Goal: Use online tool/utility: Utilize a website feature to perform a specific function

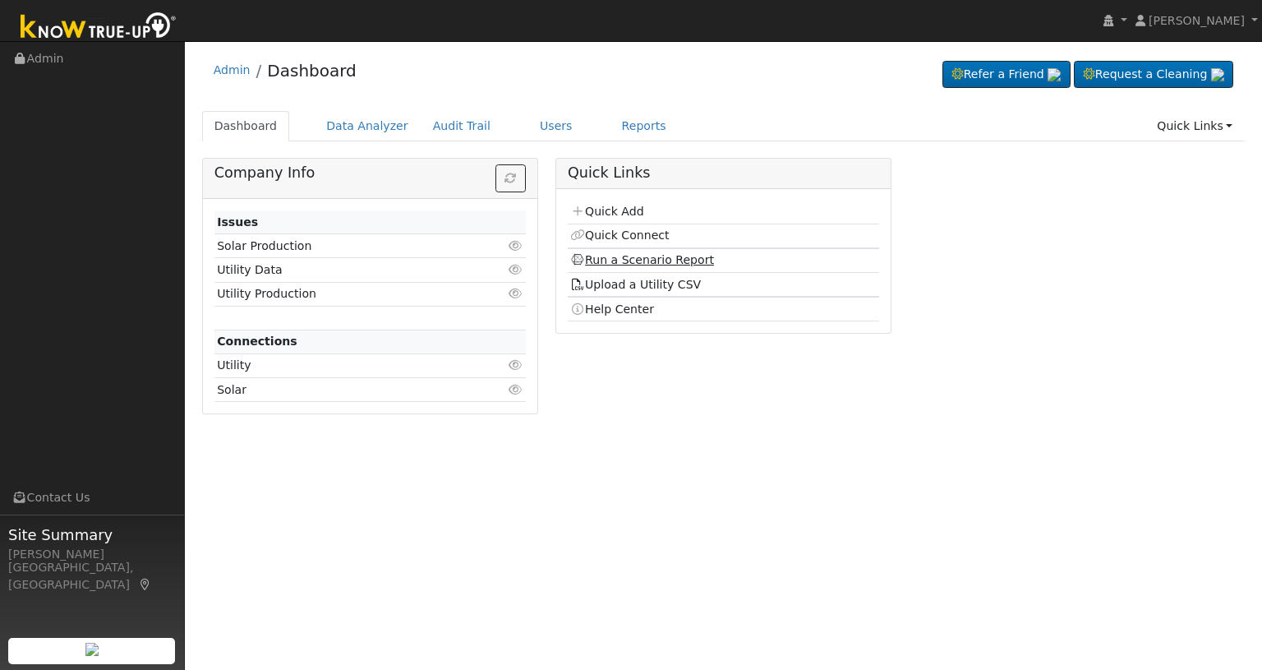
click at [598, 259] on link "Run a Scenario Report" at bounding box center [642, 259] width 144 height 13
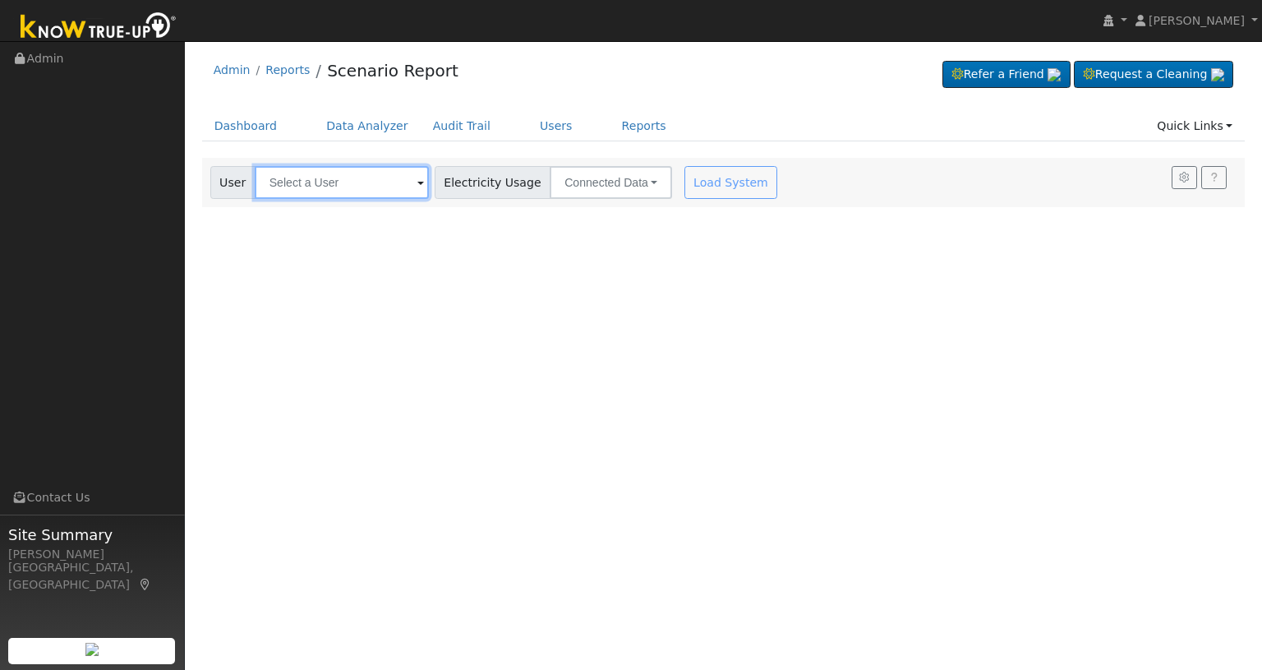
click at [371, 170] on input "text" at bounding box center [342, 182] width 174 height 33
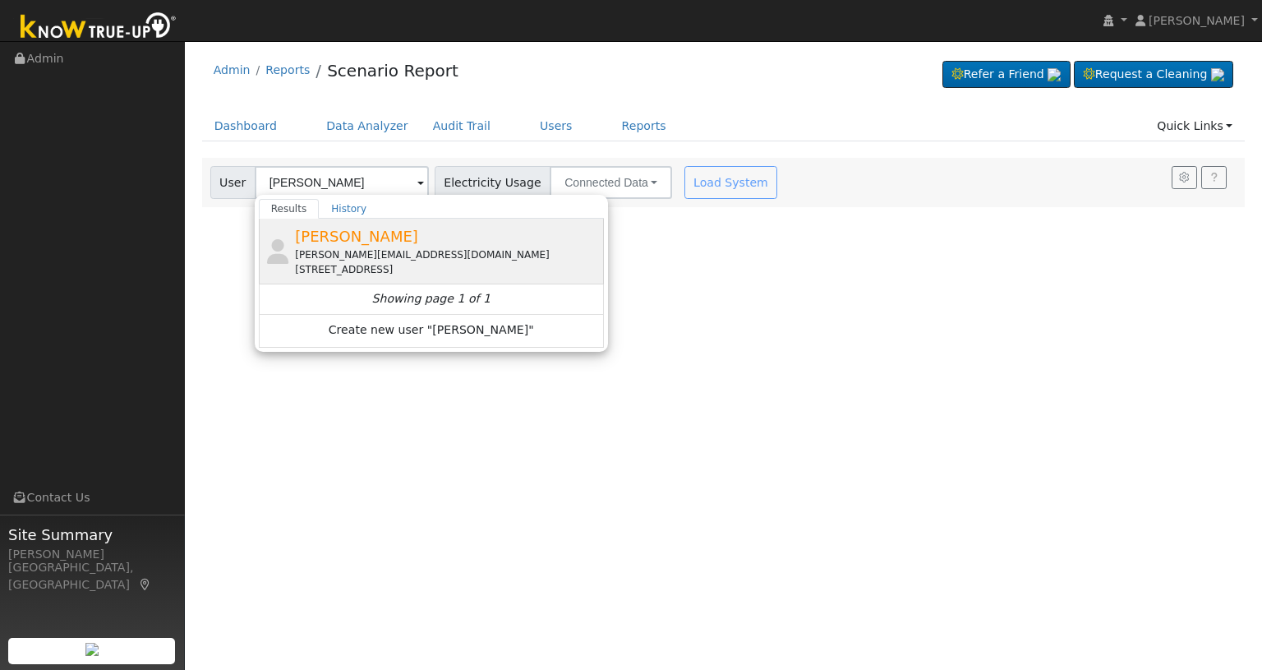
click at [347, 247] on div "[PERSON_NAME][EMAIL_ADDRESS][DOMAIN_NAME]" at bounding box center [447, 254] width 305 height 15
type input "[PERSON_NAME]"
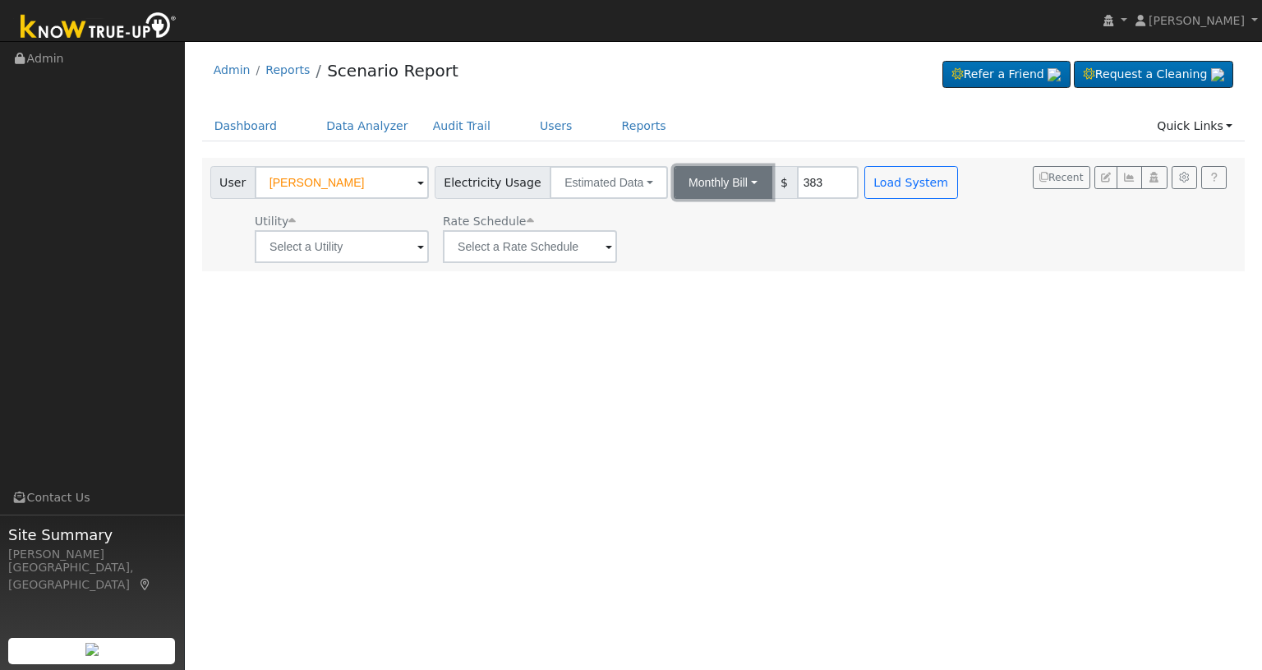
click at [725, 185] on button "Monthly Bill" at bounding box center [723, 182] width 99 height 33
click at [706, 221] on link "Annual Consumption" at bounding box center [702, 218] width 144 height 23
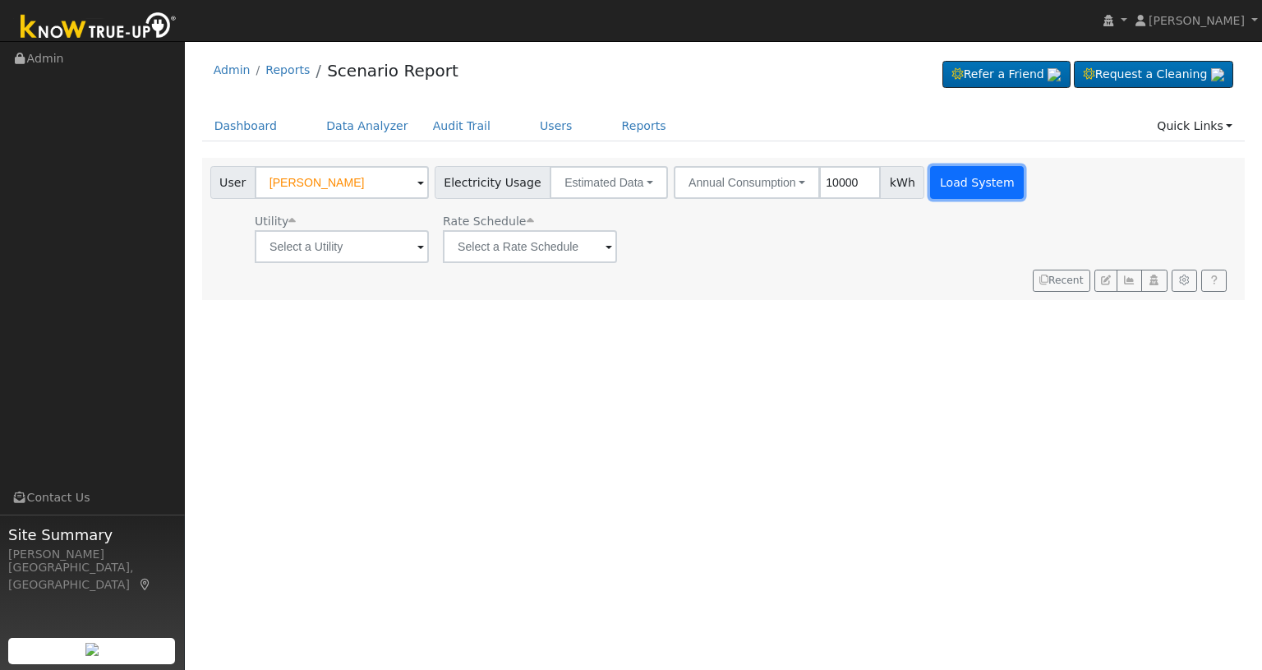
click at [930, 175] on button "Load System" at bounding box center [977, 182] width 94 height 33
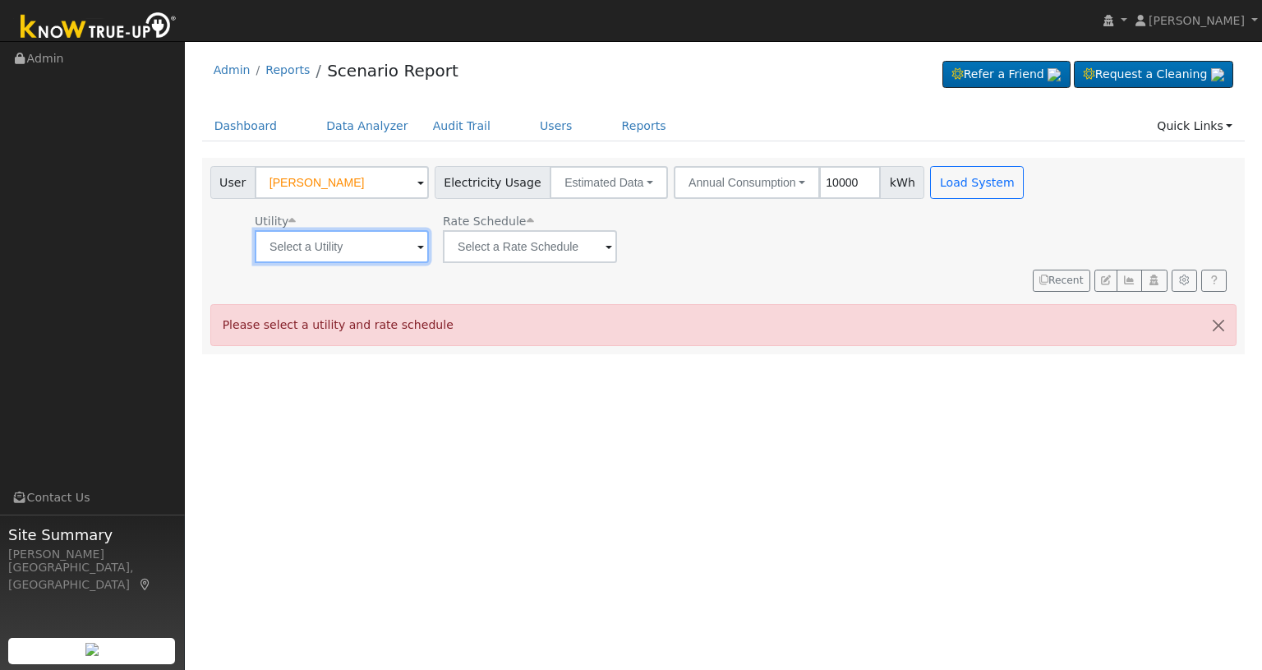
click at [381, 247] on input "text" at bounding box center [342, 246] width 174 height 33
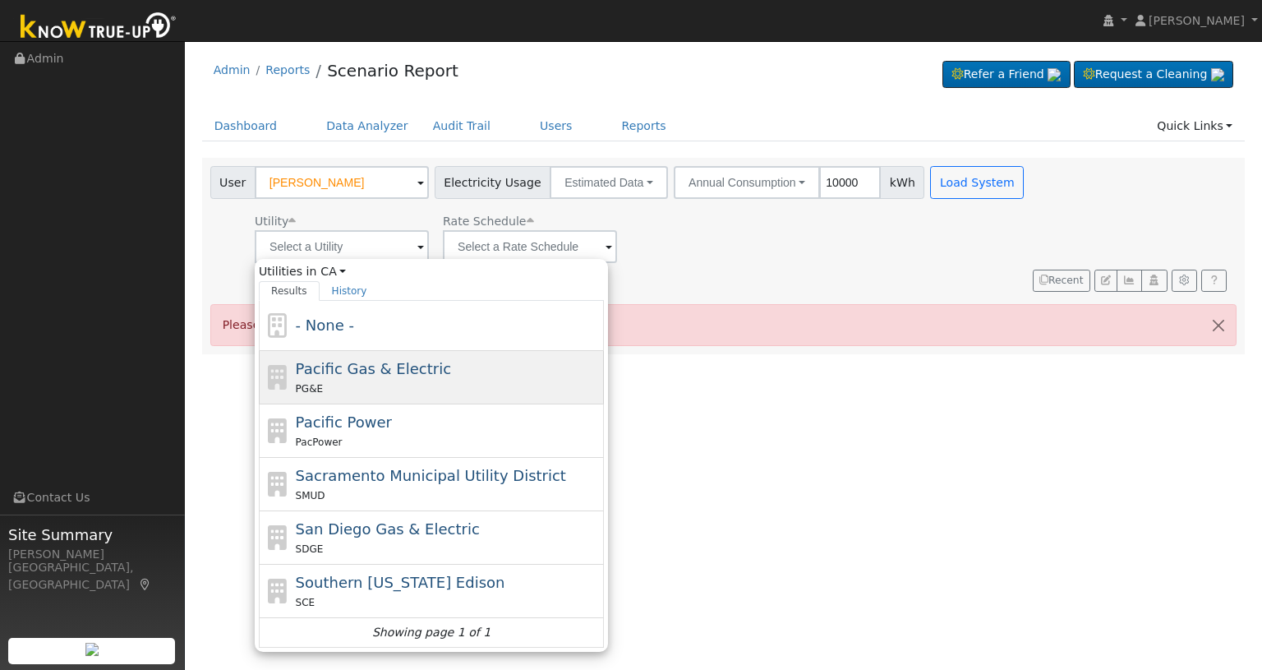
click at [314, 360] on span "Pacific Gas & Electric" at bounding box center [373, 368] width 155 height 17
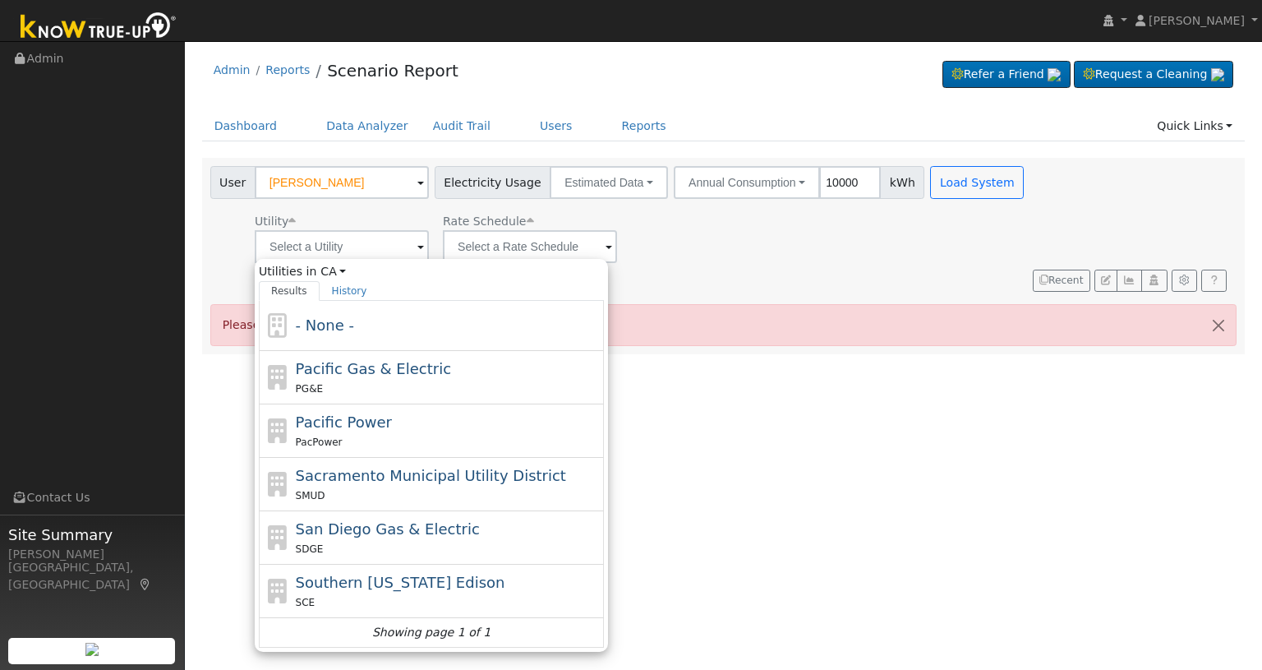
type input "Pacific Gas & Electric"
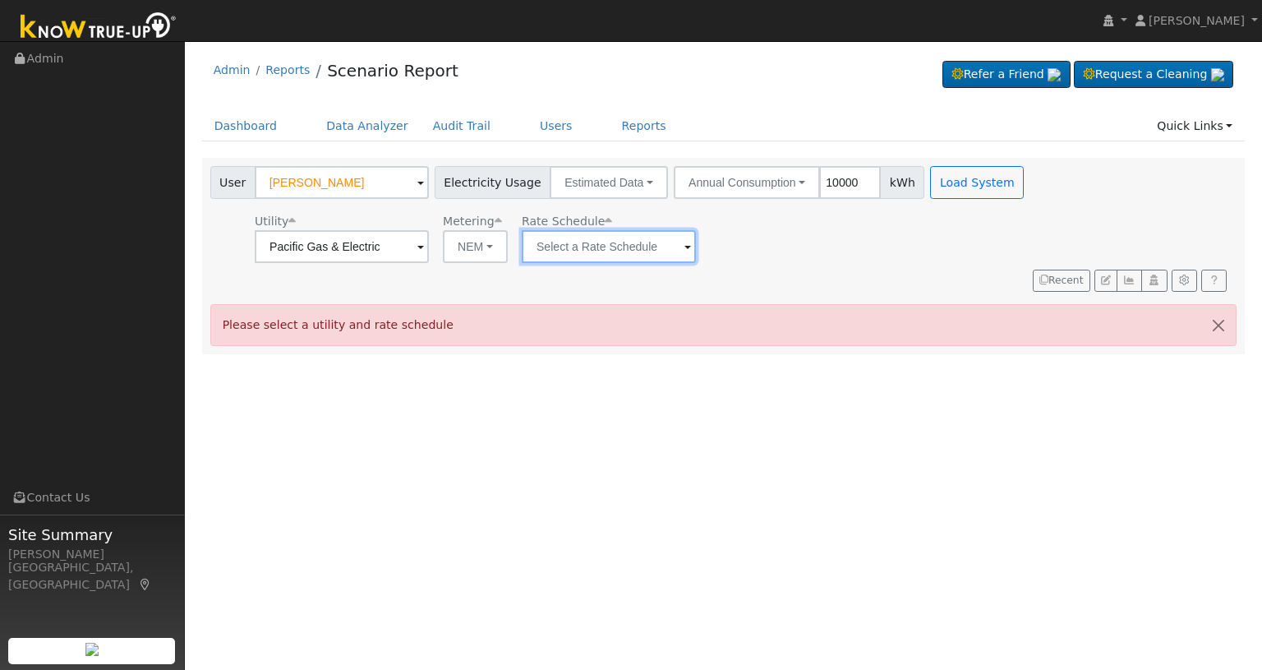
click at [552, 249] on input "text" at bounding box center [609, 246] width 174 height 33
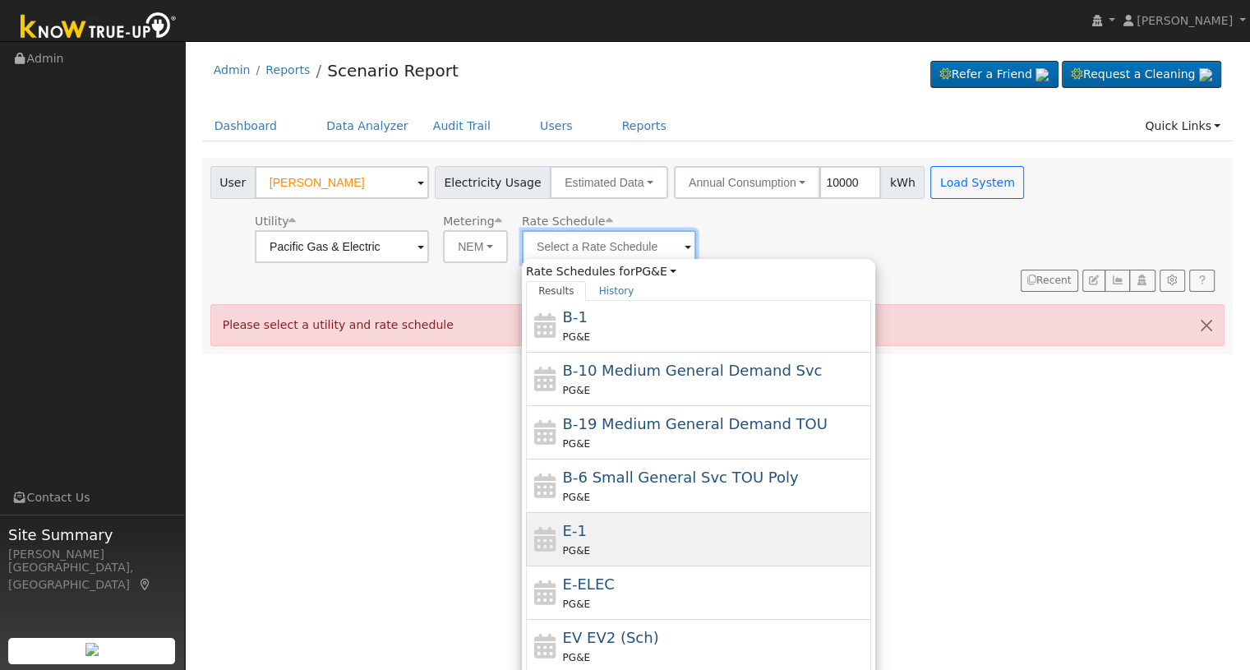
scroll to position [219, 0]
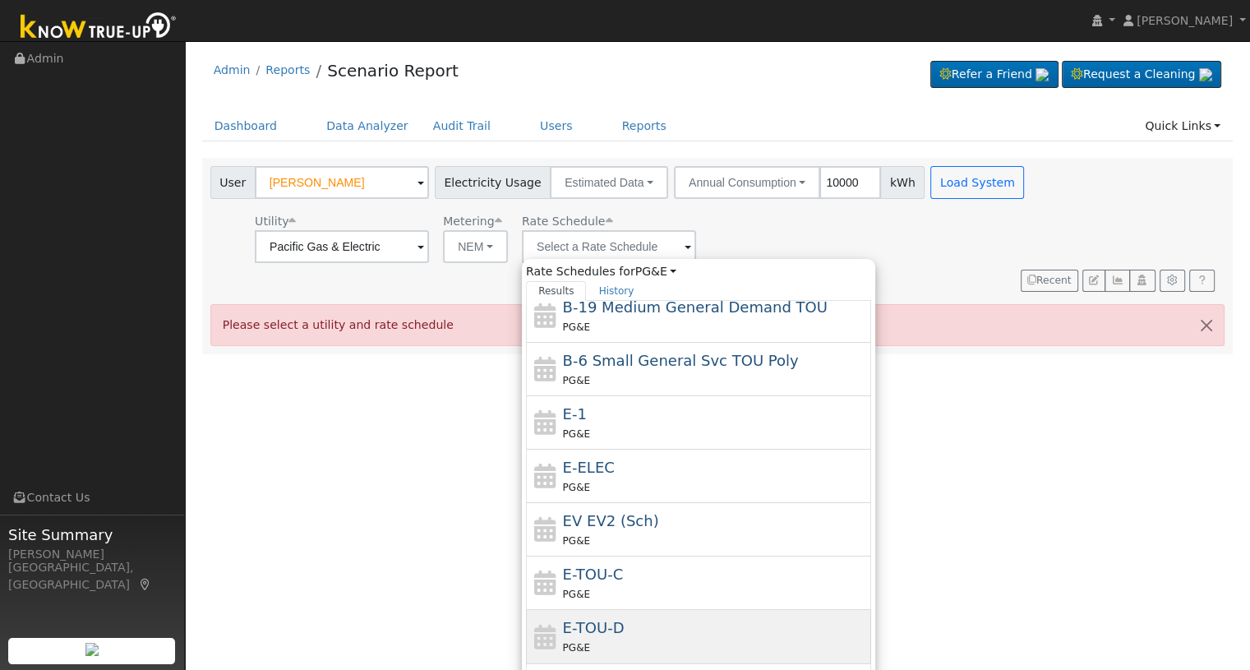
click at [591, 622] on span "E-TOU-D" at bounding box center [594, 627] width 62 height 17
type input "E-TOU-D"
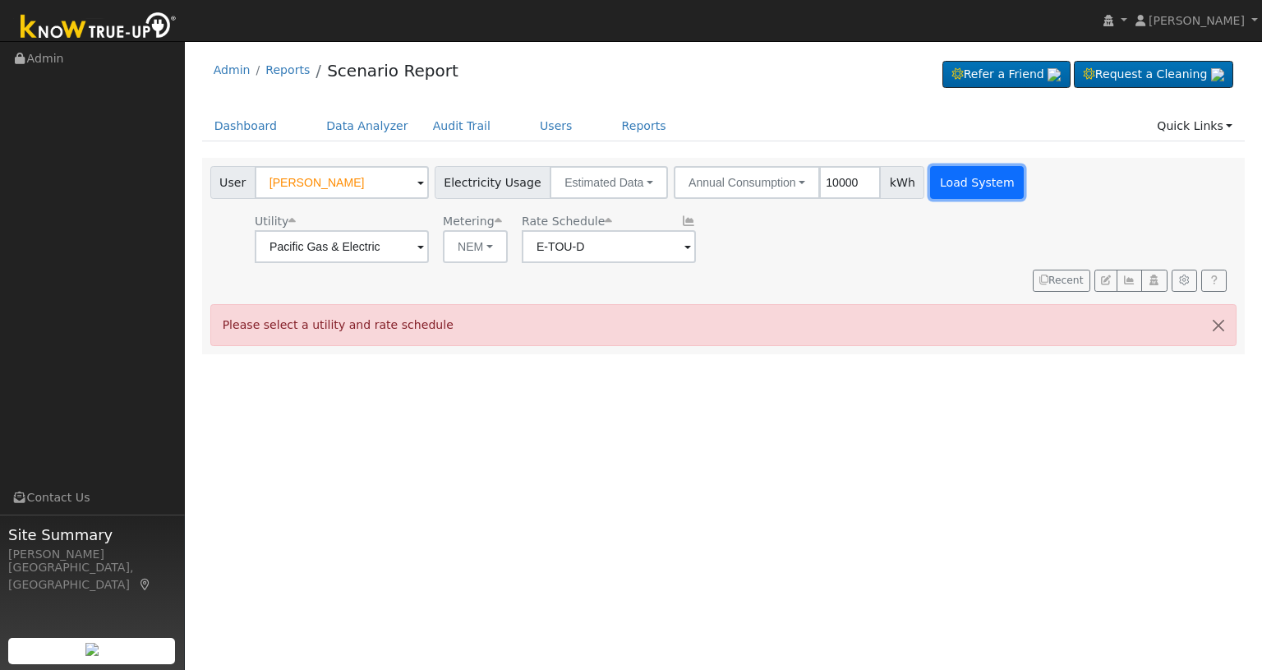
click at [930, 193] on button "Load System" at bounding box center [977, 182] width 94 height 33
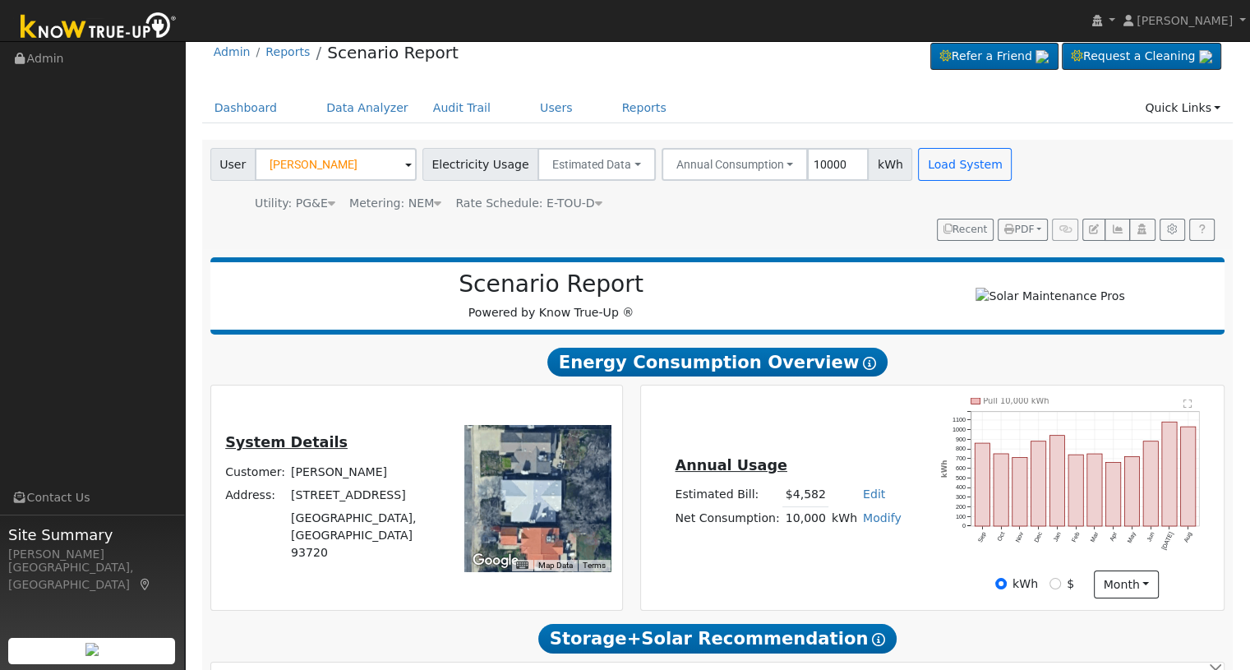
scroll to position [329, 0]
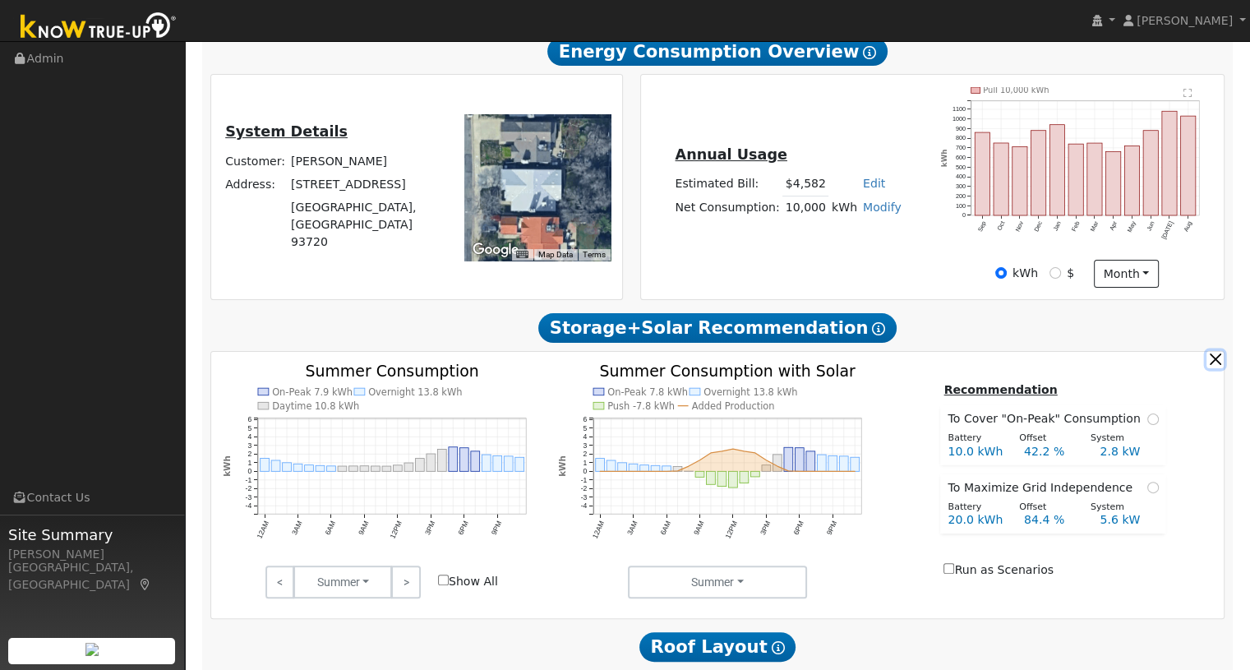
click at [1213, 367] on button "button" at bounding box center [1214, 359] width 17 height 17
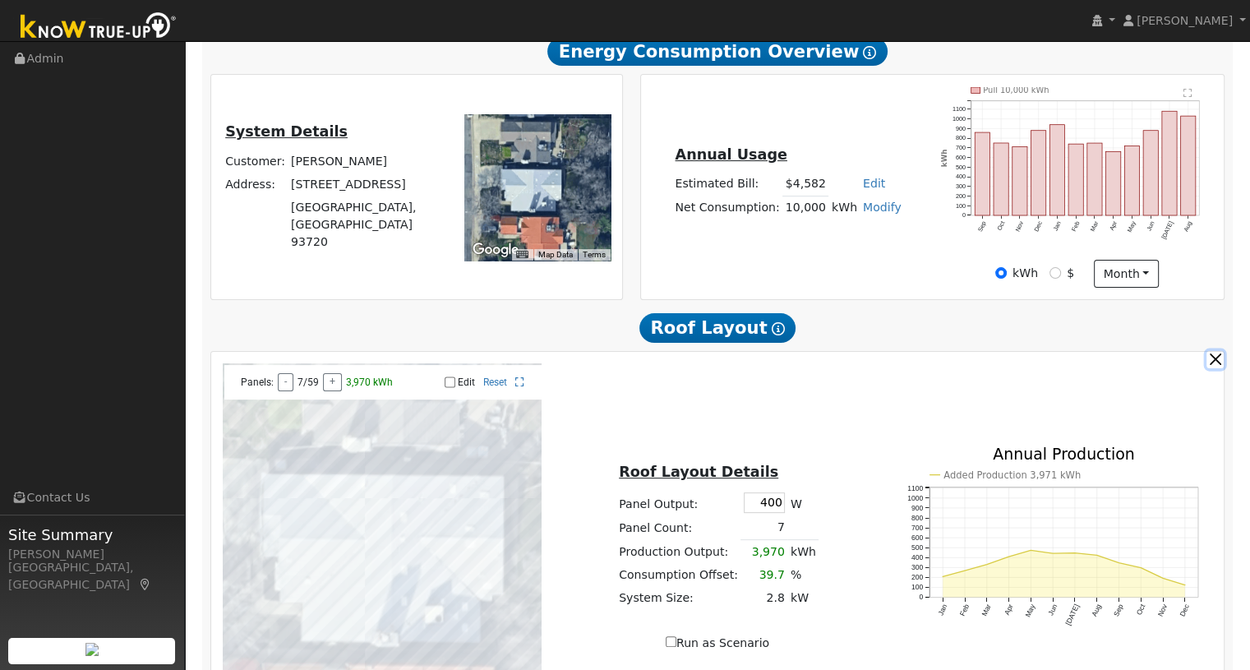
click at [1213, 367] on button "button" at bounding box center [1214, 359] width 17 height 17
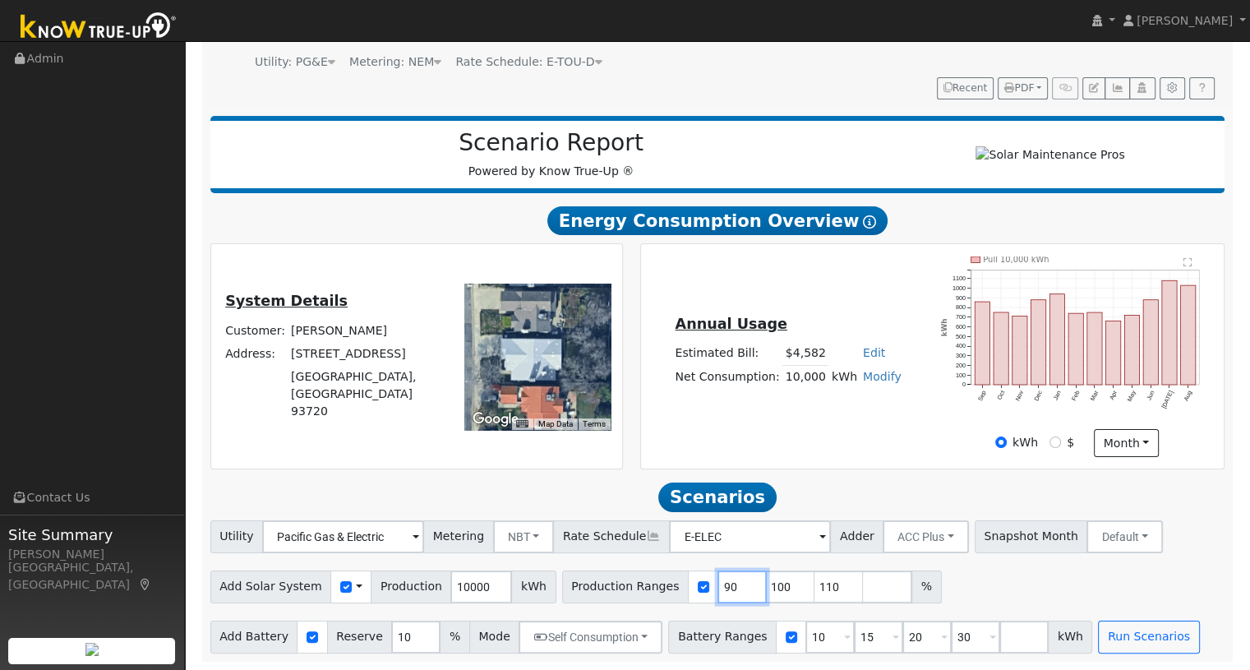
drag, startPoint x: 708, startPoint y: 583, endPoint x: 674, endPoint y: 583, distance: 33.7
click at [674, 583] on div "Production Ranges 90 100 110 %" at bounding box center [752, 586] width 380 height 33
type input "100"
type input "110"
type input "124"
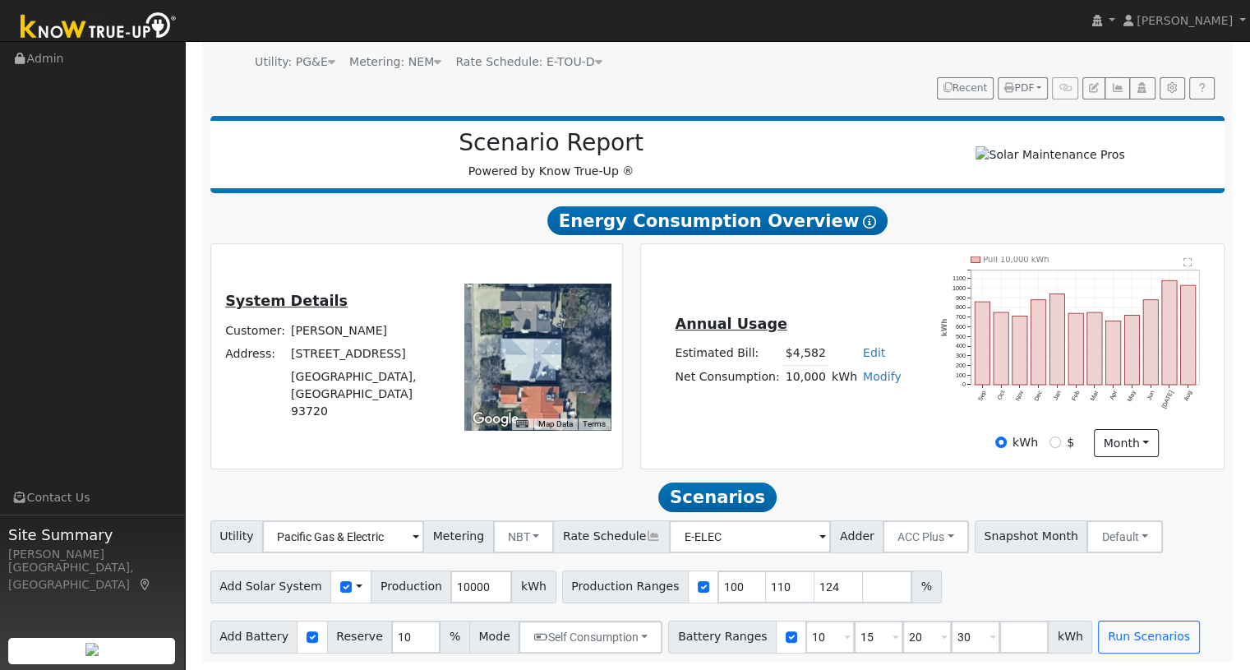
click at [747, 559] on div "Utility Pacific Gas & Electric Metering NBT NEM NBT Rate Schedule E-ELEC Adder …" at bounding box center [717, 586] width 1032 height 133
click at [569, 631] on button "Self Consumption" at bounding box center [591, 636] width 144 height 33
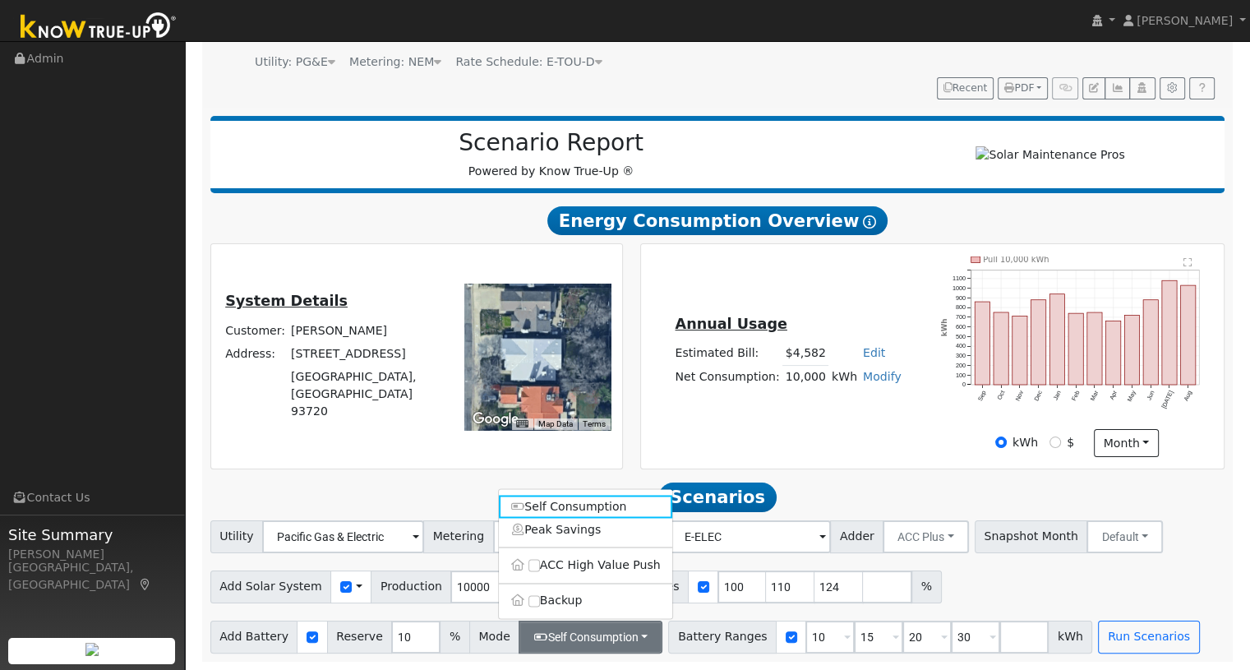
click at [944, 587] on div "Add Solar System Use CSV Data Production 10000 kWh Production Ranges 100 110 12…" at bounding box center [717, 584] width 1021 height 39
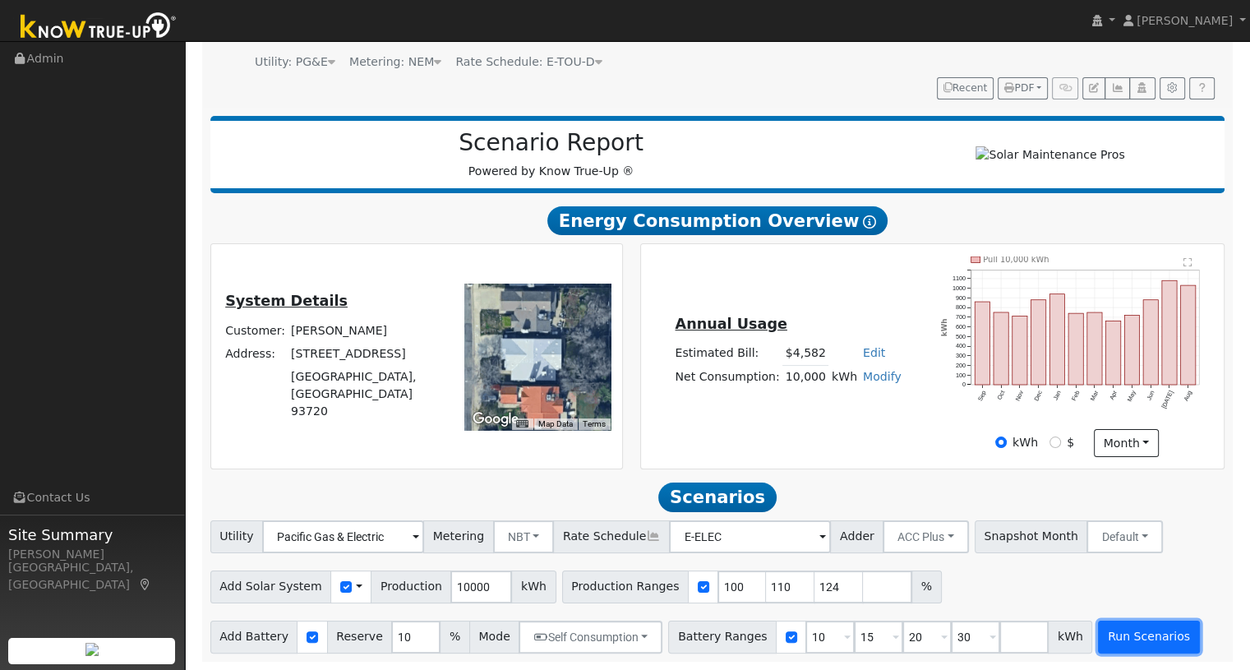
click at [1098, 635] on button "Run Scenarios" at bounding box center [1148, 636] width 101 height 33
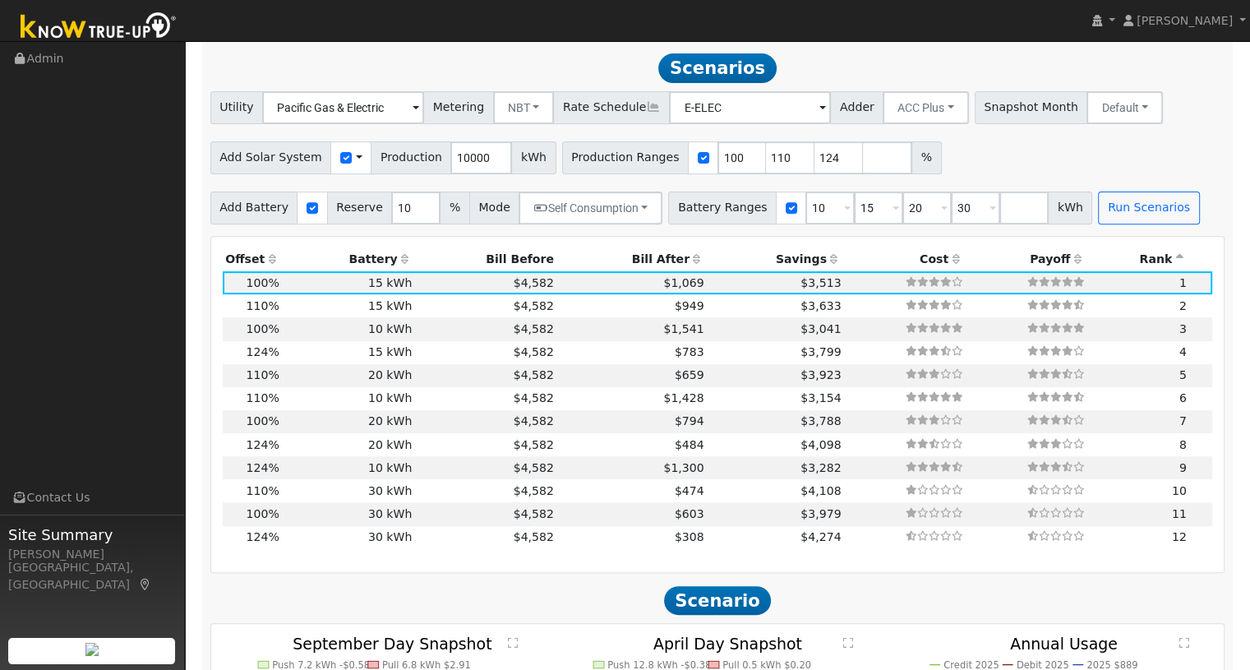
scroll to position [597, 0]
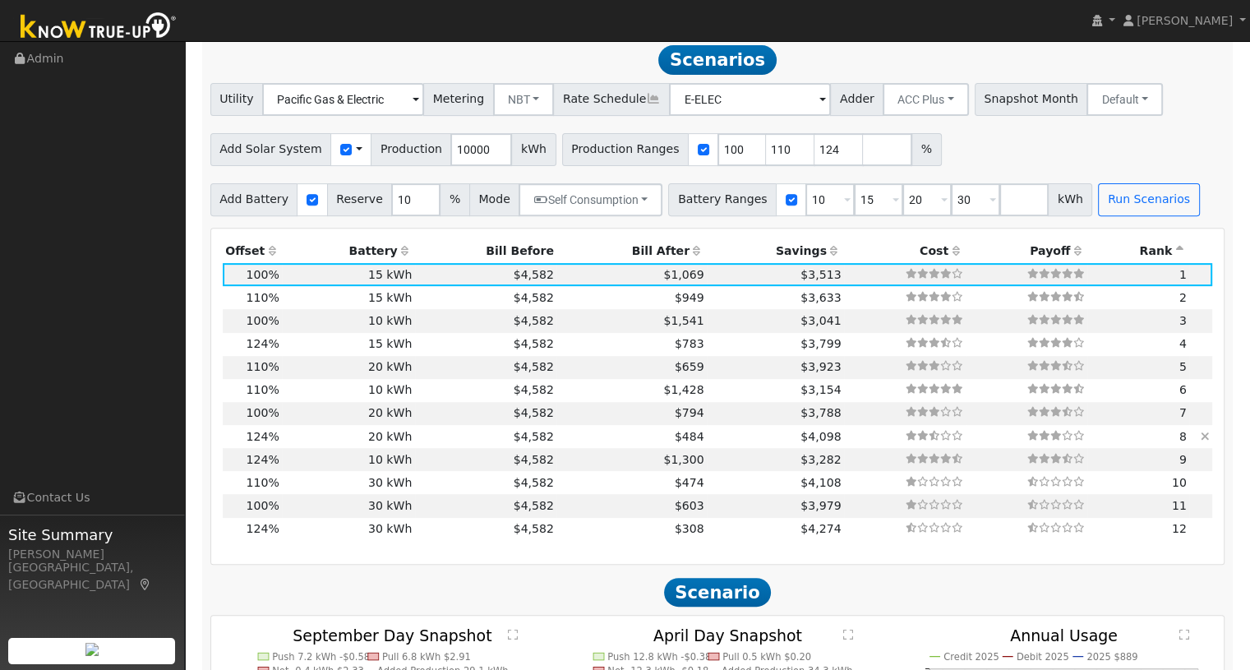
click at [353, 438] on td "20 kWh" at bounding box center [348, 436] width 133 height 23
type input "8.3"
type input "$28,933"
type input "$24,000"
type input "$15,880"
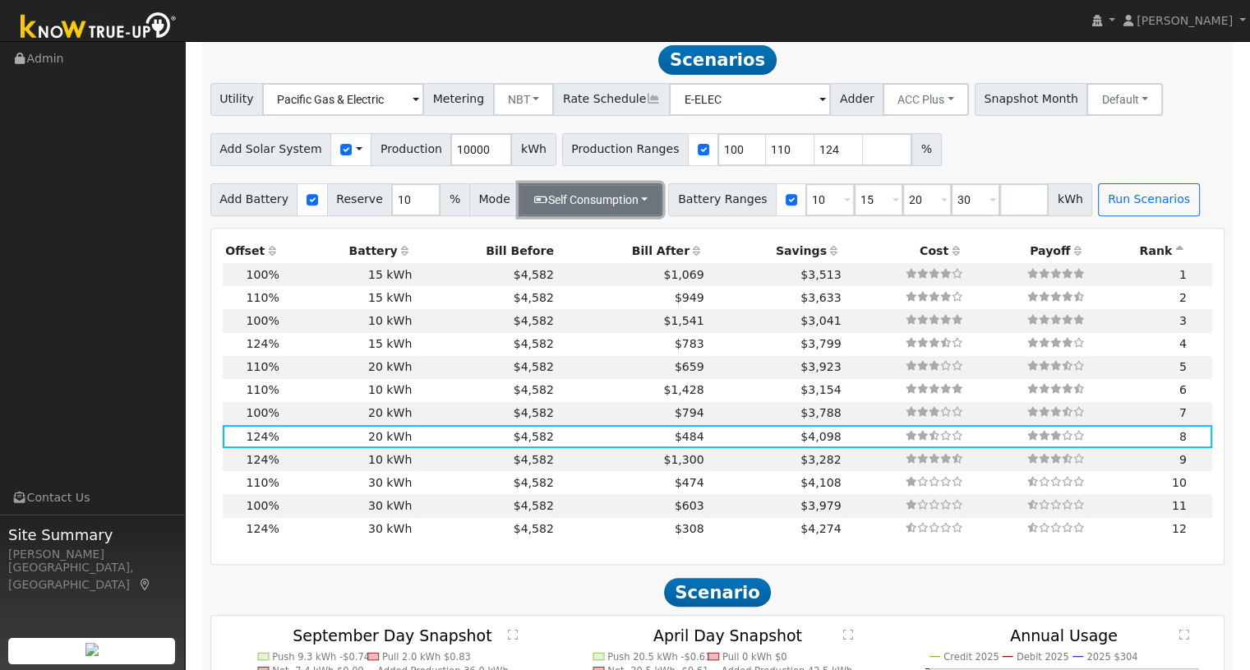
click at [565, 207] on button "Self Consumption" at bounding box center [591, 199] width 144 height 33
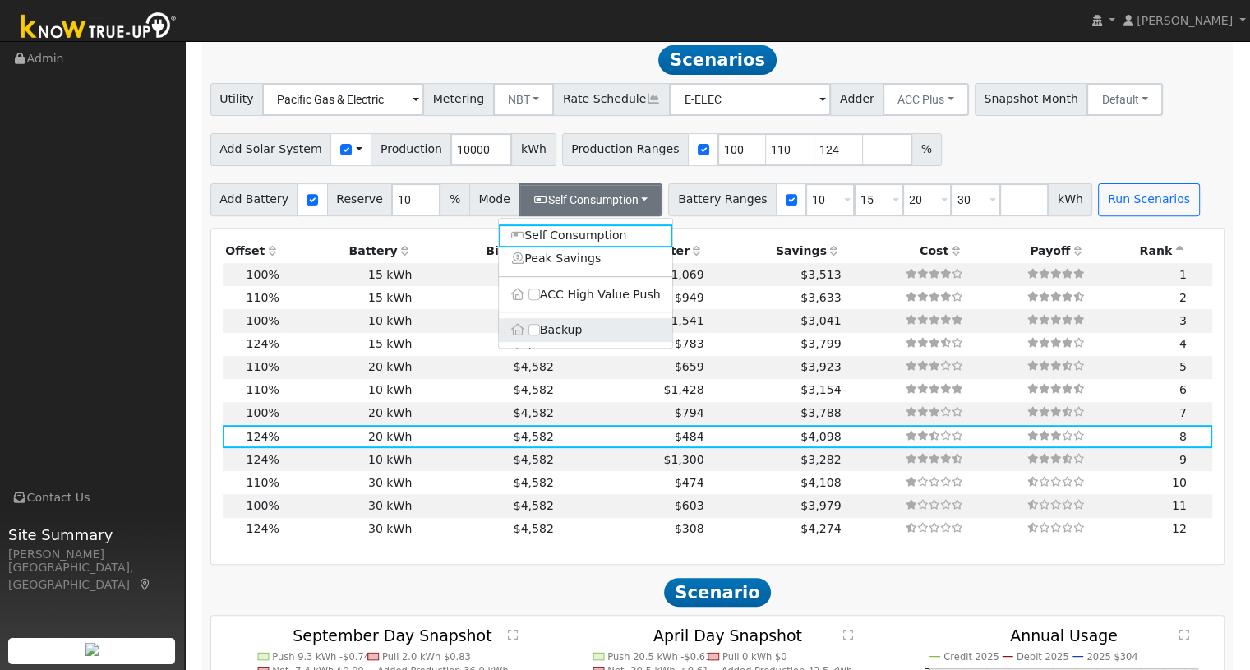
click at [561, 333] on label "Backup" at bounding box center [585, 329] width 173 height 23
click at [540, 333] on input "Backup" at bounding box center [534, 330] width 12 height 12
type input "20"
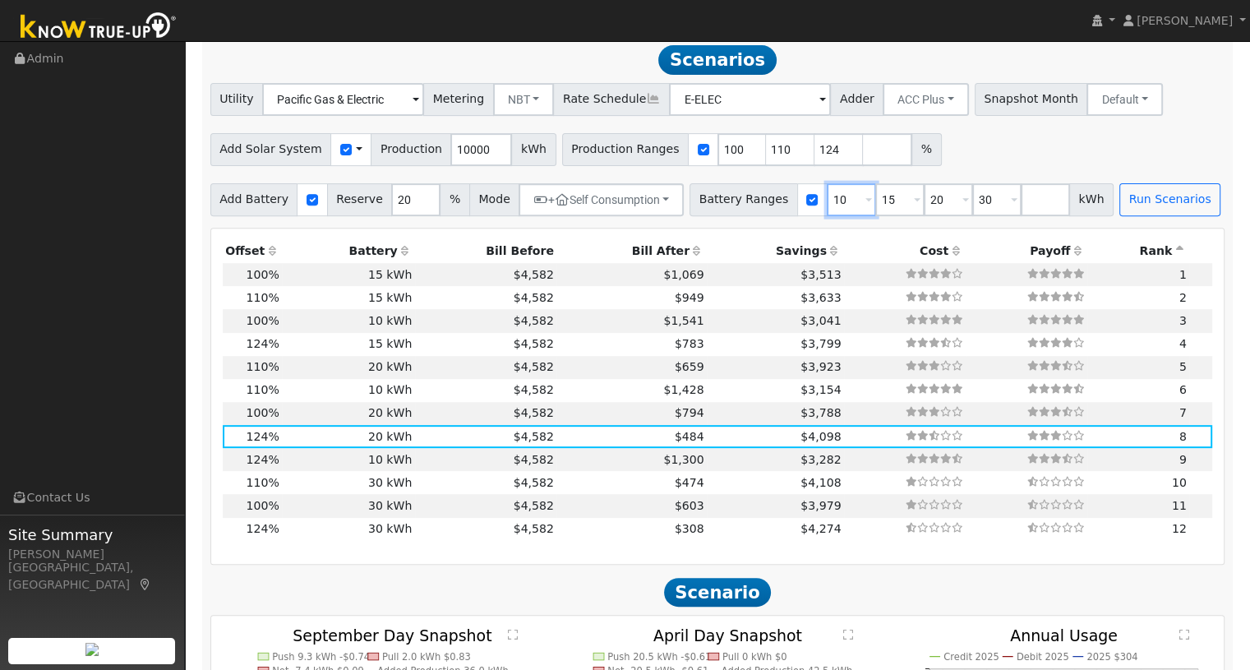
drag, startPoint x: 815, startPoint y: 203, endPoint x: 795, endPoint y: 202, distance: 20.6
click at [795, 202] on div "Battery Ranges 10 Overrides Reserve % Mode None None Self Consumption Peak Savi…" at bounding box center [902, 199] width 424 height 33
drag, startPoint x: 864, startPoint y: 206, endPoint x: 846, endPoint y: 205, distance: 17.3
click at [875, 205] on input "15" at bounding box center [899, 199] width 49 height 33
type input "20"
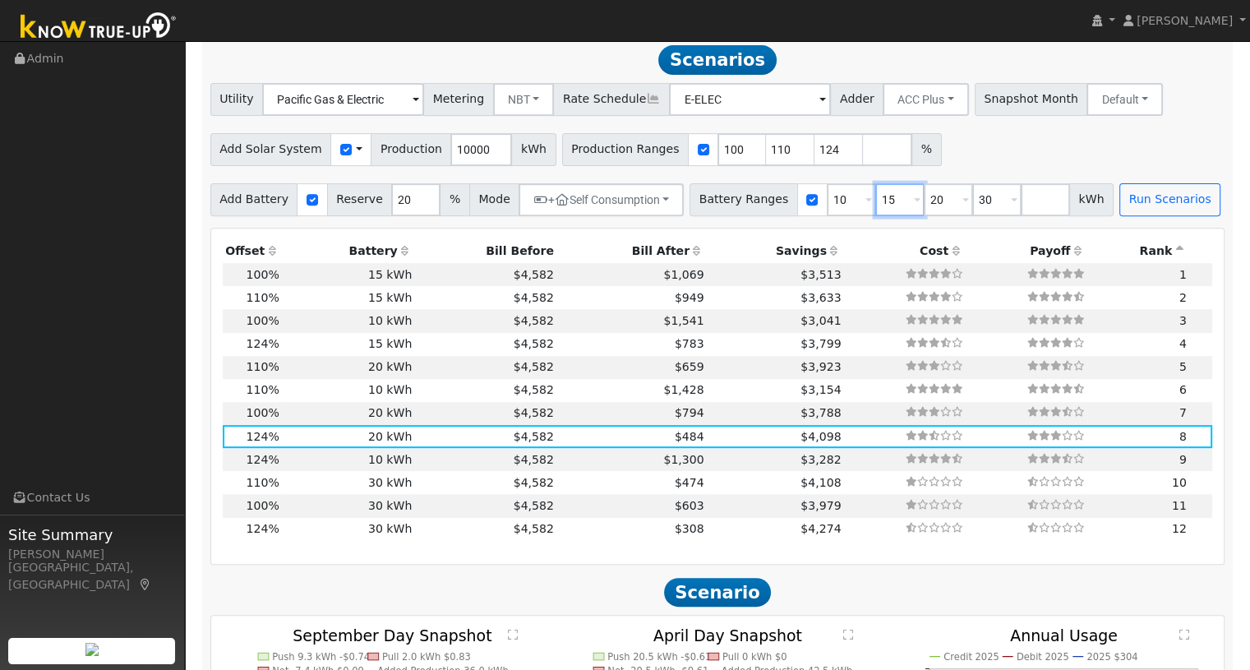
type input "30"
type input "20"
click at [1086, 210] on button "Run Scenarios" at bounding box center [1121, 199] width 101 height 33
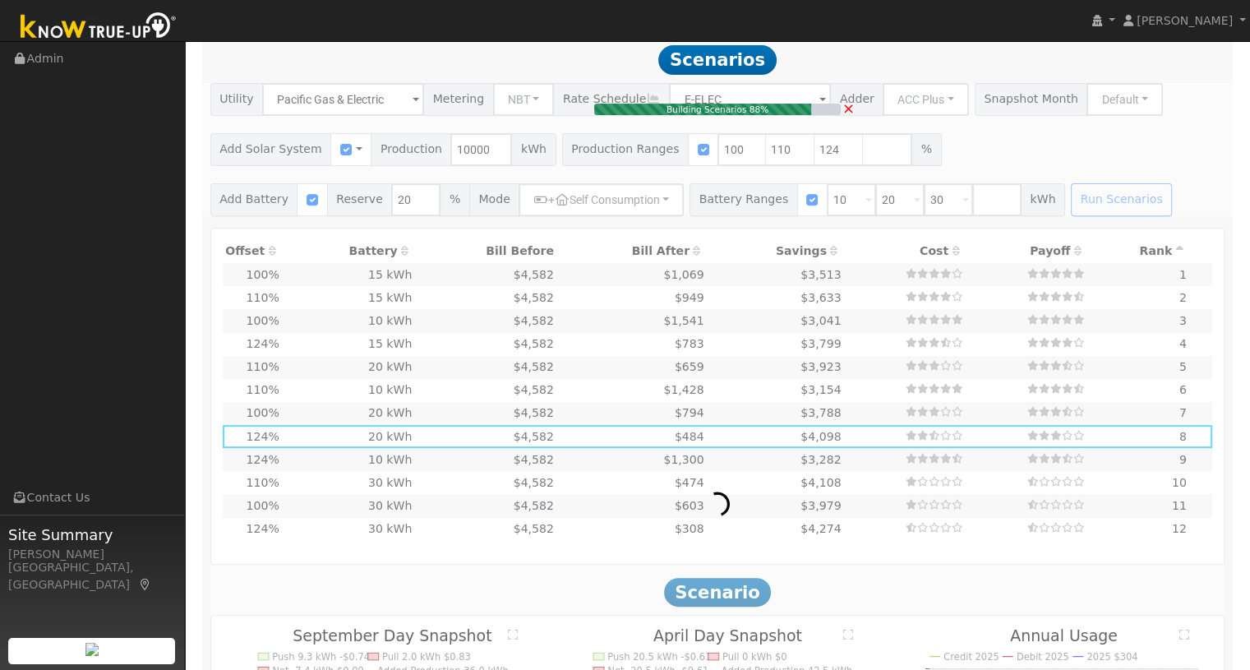
type input "6.7"
type input "$23,333"
type input "$29,000"
type input "$15,700"
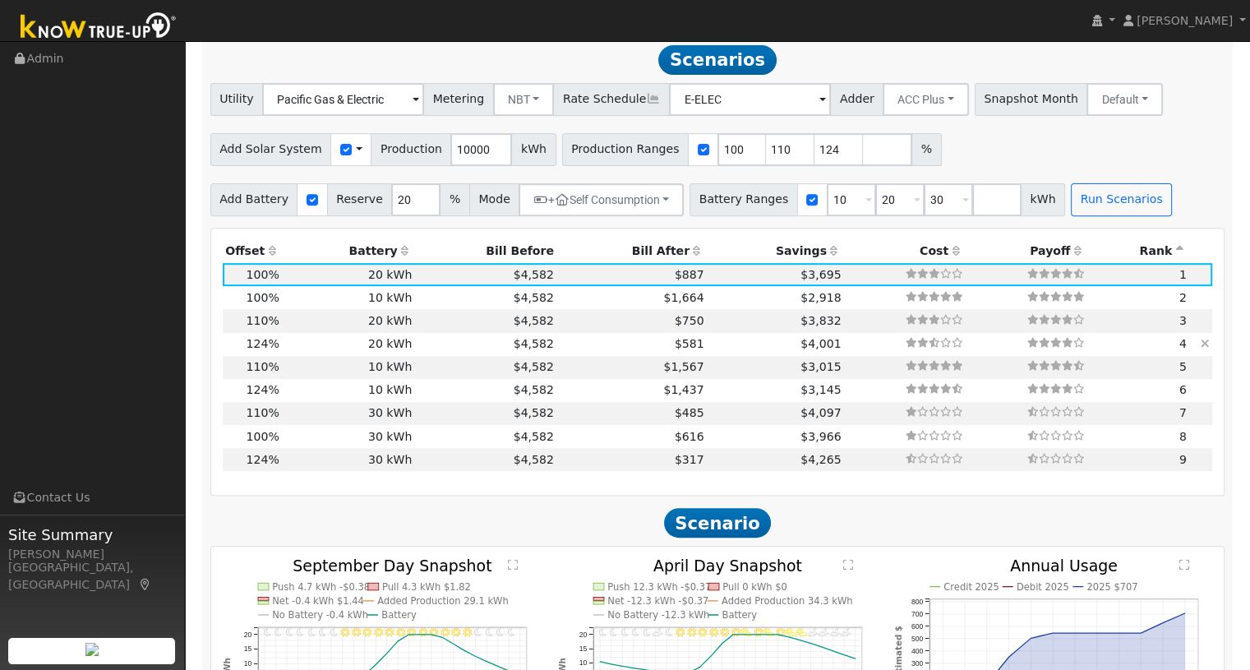
click at [404, 349] on td "20 kWh" at bounding box center [348, 344] width 133 height 23
type input "8.3"
type input "$28,933"
type input "$17,380"
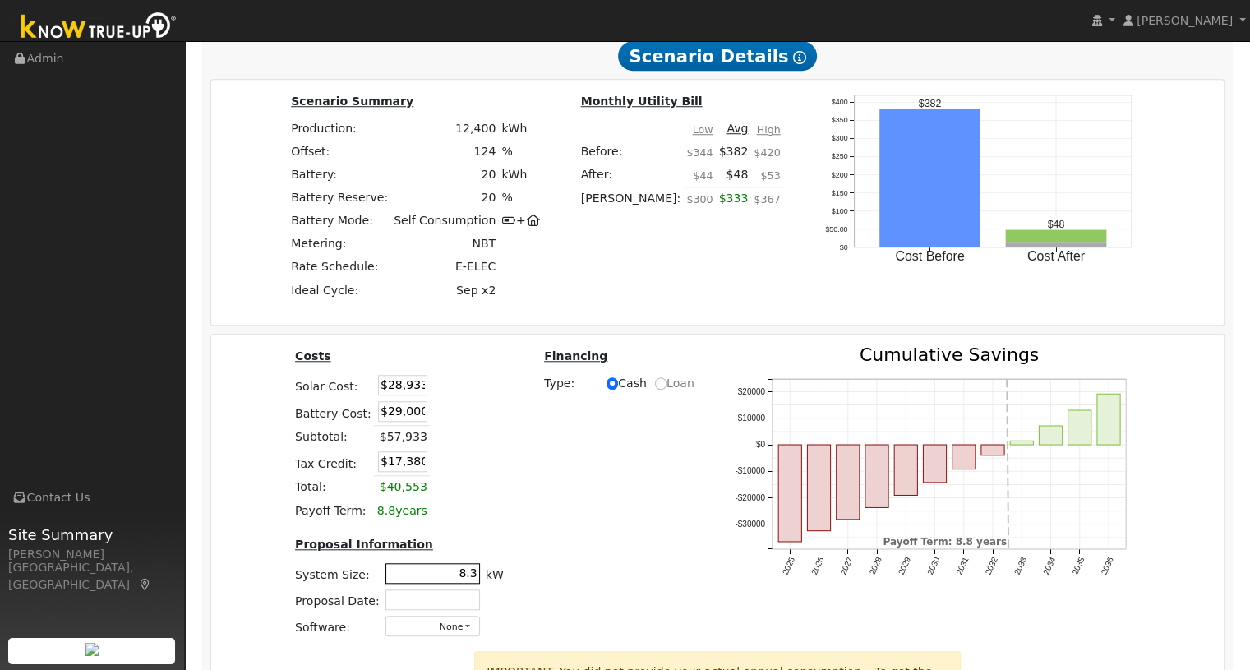
scroll to position [1473, 0]
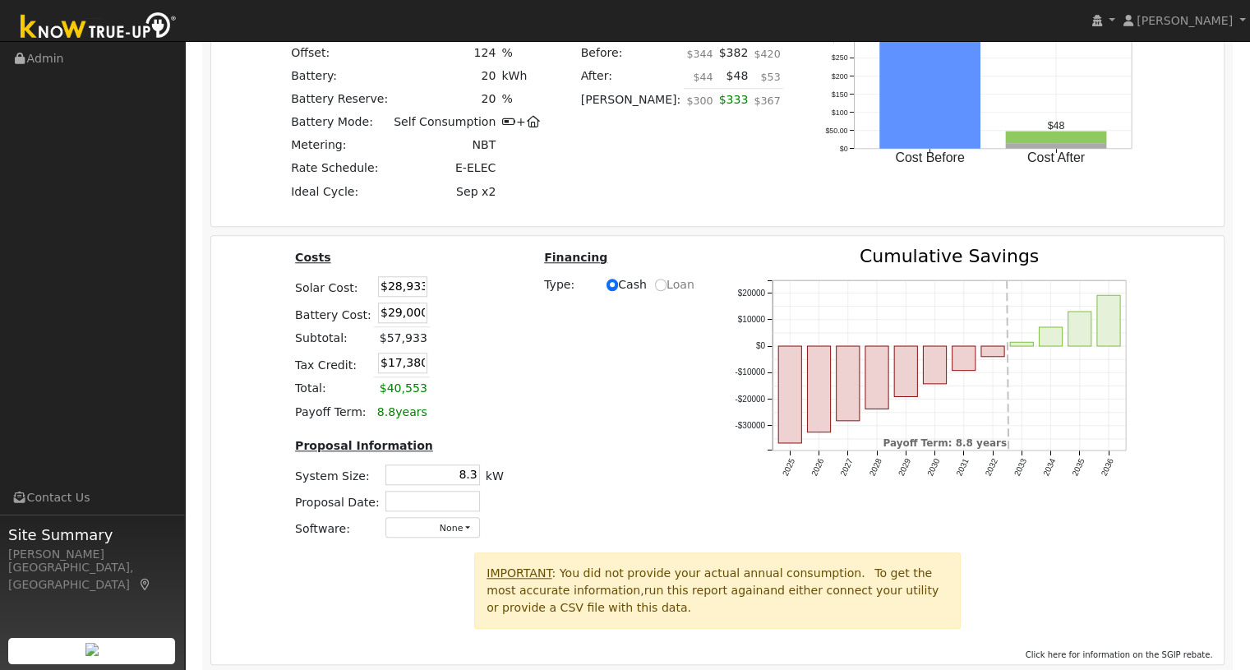
drag, startPoint x: 374, startPoint y: 321, endPoint x: 466, endPoint y: 321, distance: 92.0
click at [465, 321] on table "Costs Solar Cost: $28,933 Battery Cost: $29,000 Subtotal: $57,933 Tax Credit: $…" at bounding box center [400, 335] width 214 height 176
type input "$23,350"
type input "$15,685"
click at [519, 344] on div "Costs Solar Cost: $28,933 Battery Cost: $23,350 Subtotal: $52,283 Tax Credit: $…" at bounding box center [717, 399] width 1025 height 304
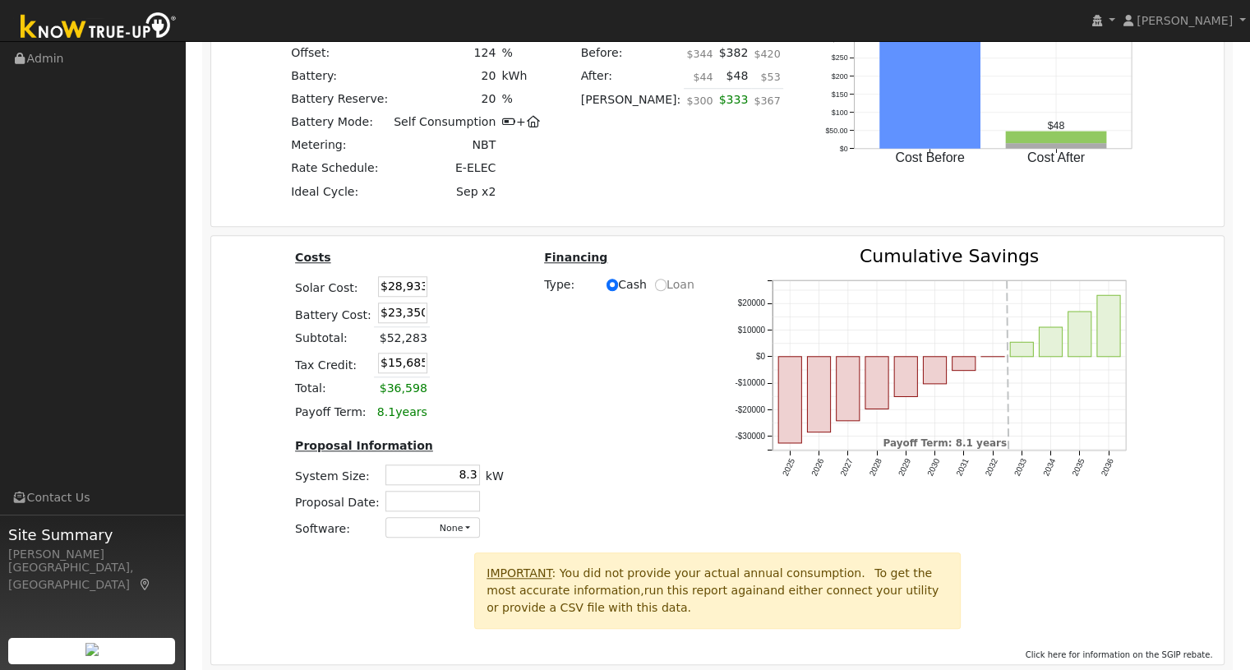
drag, startPoint x: 378, startPoint y: 288, endPoint x: 560, endPoint y: 288, distance: 181.6
click at [549, 293] on div "Costs Solar Cost: $28,933 Battery Cost: $23,350 Subtotal: $52,283 Tax Credit: $…" at bounding box center [717, 399] width 1025 height 304
type input "$41,650"
type input "$19,500"
click at [565, 321] on div "Costs Solar Cost: $41,650 Battery Cost: $23,350 Subtotal: $52,283 Tax Credit: $…" at bounding box center [717, 399] width 1025 height 304
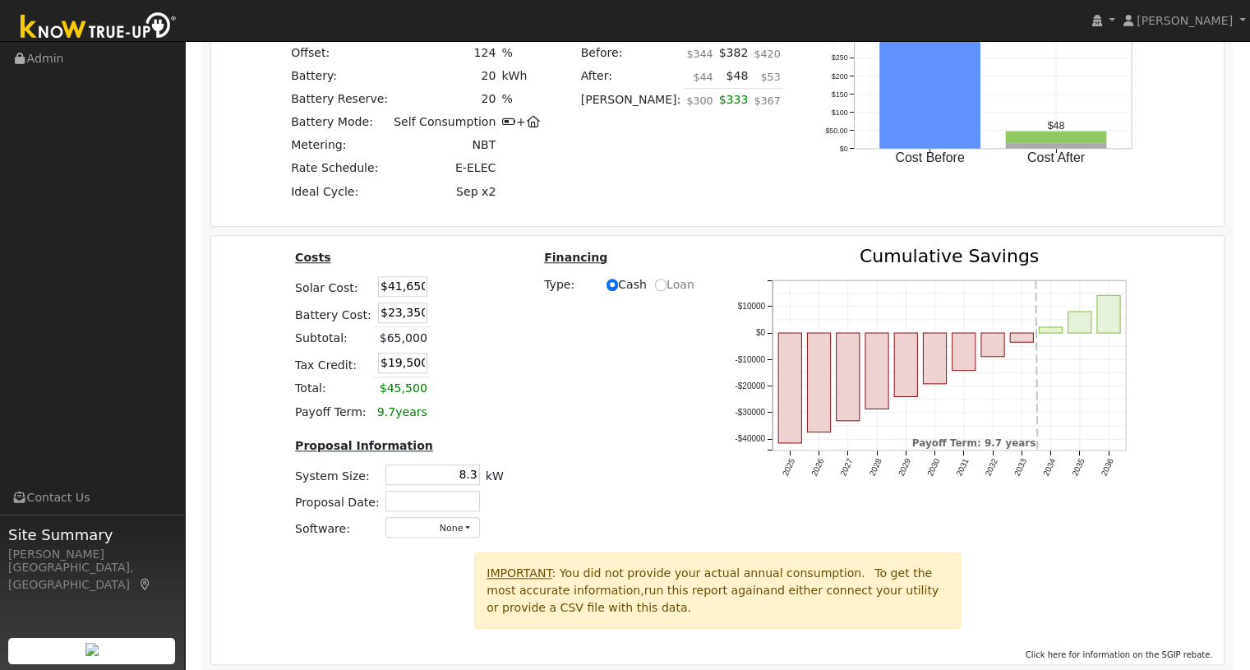
drag, startPoint x: 454, startPoint y: 477, endPoint x: 520, endPoint y: 476, distance: 65.8
click at [520, 476] on div "Costs Solar Cost: $41,650 Battery Cost: $23,350 Subtotal: $65,000 Tax Credit: $…" at bounding box center [717, 399] width 1025 height 304
type input "11.5"
click at [566, 438] on div "Costs Solar Cost: $41,650 Battery Cost: $23,350 Subtotal: $65,000 Tax Credit: $…" at bounding box center [717, 399] width 1025 height 304
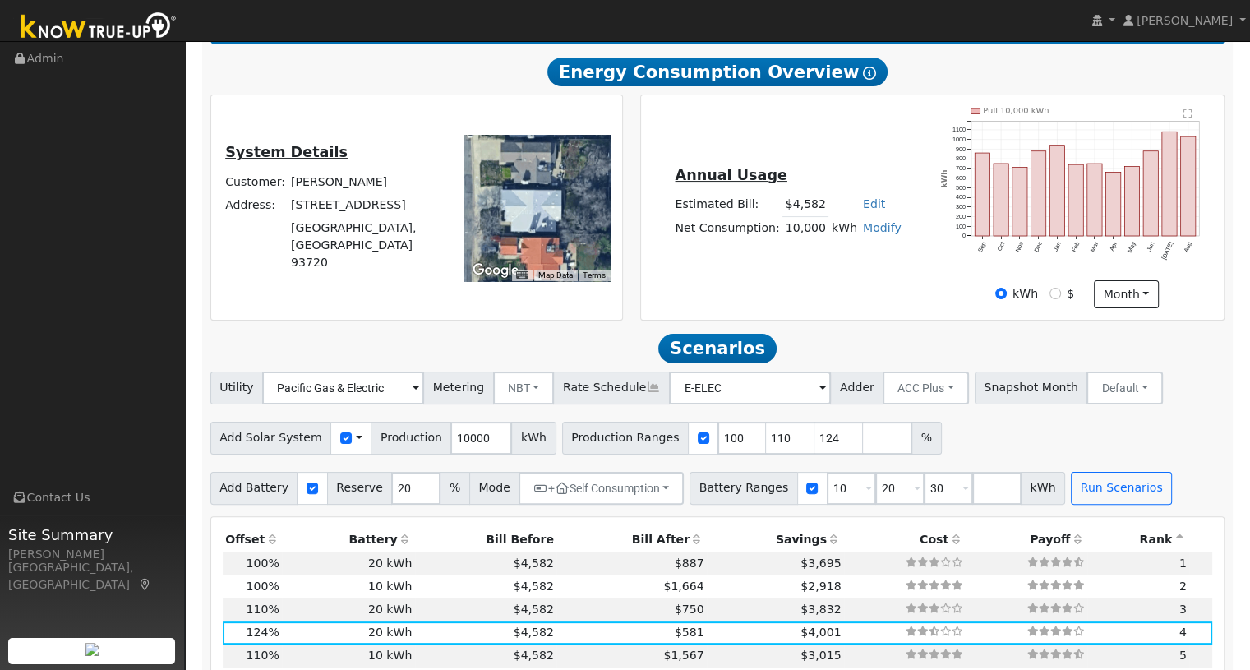
scroll to position [49, 0]
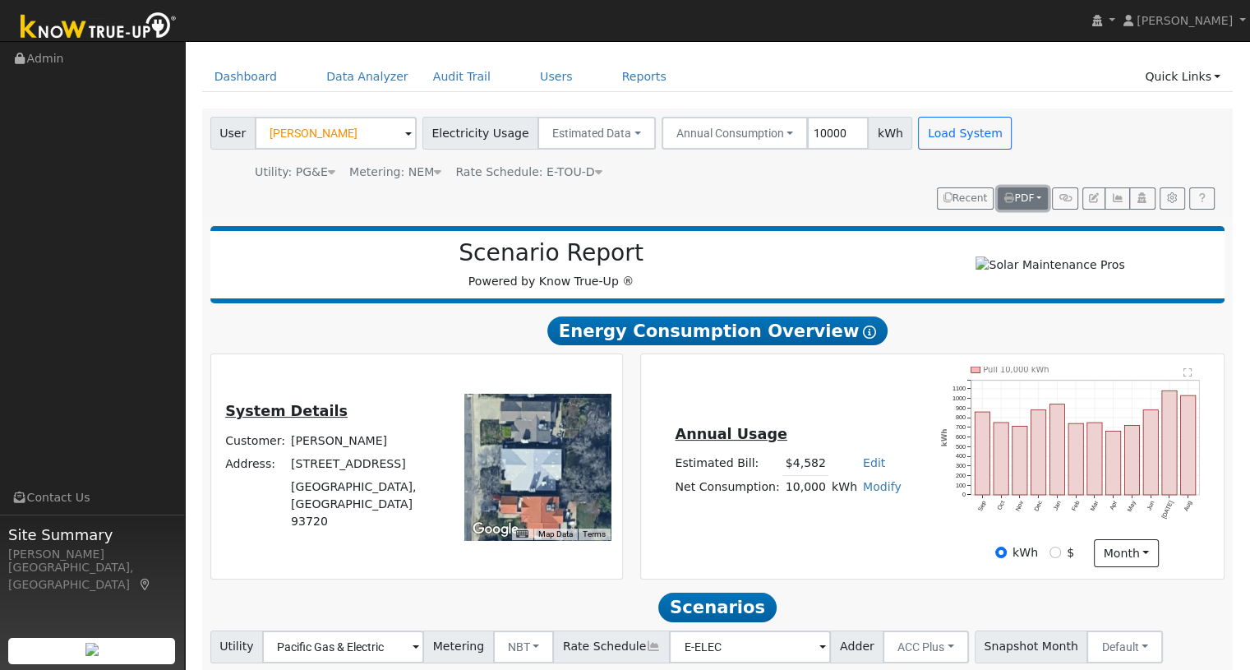
click at [1019, 199] on span "PDF" at bounding box center [1019, 198] width 30 height 12
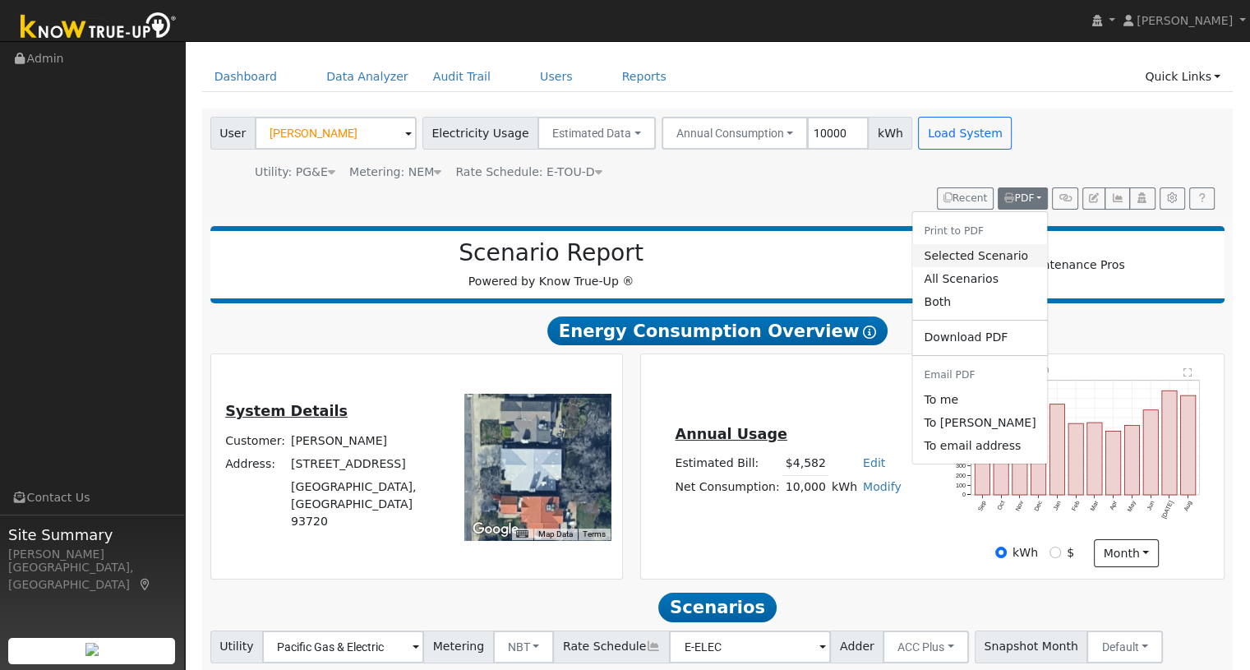
click at [1003, 259] on link "Selected Scenario" at bounding box center [979, 255] width 135 height 23
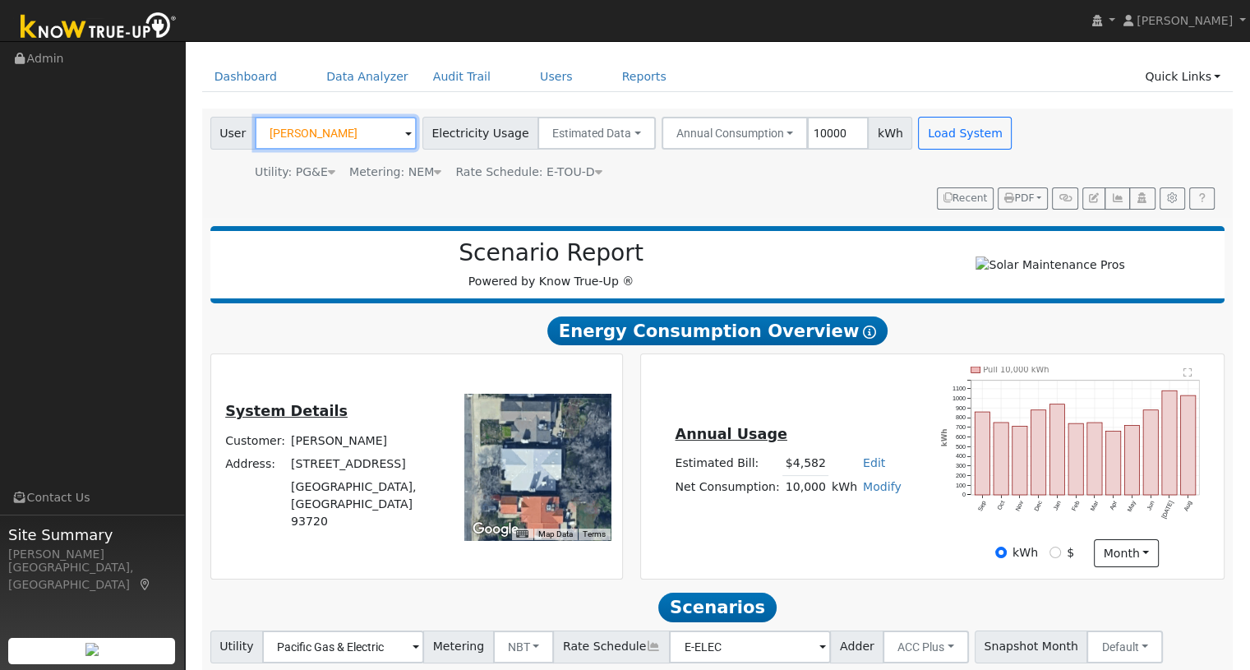
click at [345, 135] on input "Jason Whitmire" at bounding box center [336, 133] width 162 height 33
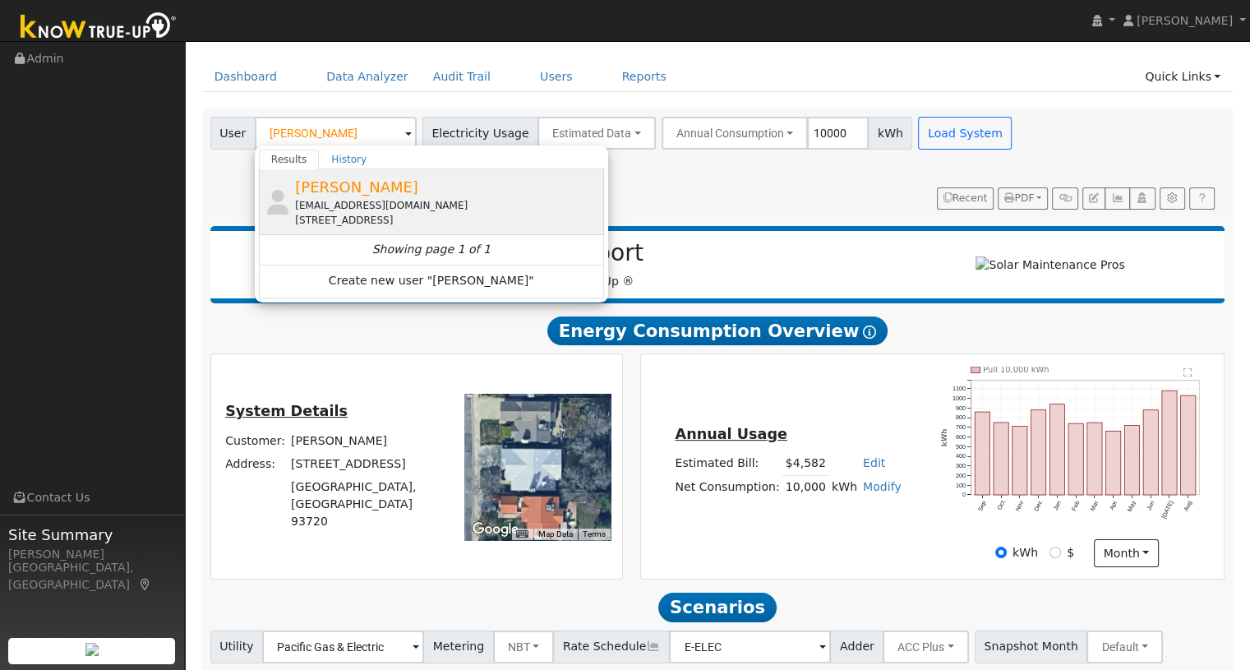
click at [299, 184] on span "Tony Mejia" at bounding box center [356, 186] width 123 height 17
type input "Tony Mejia"
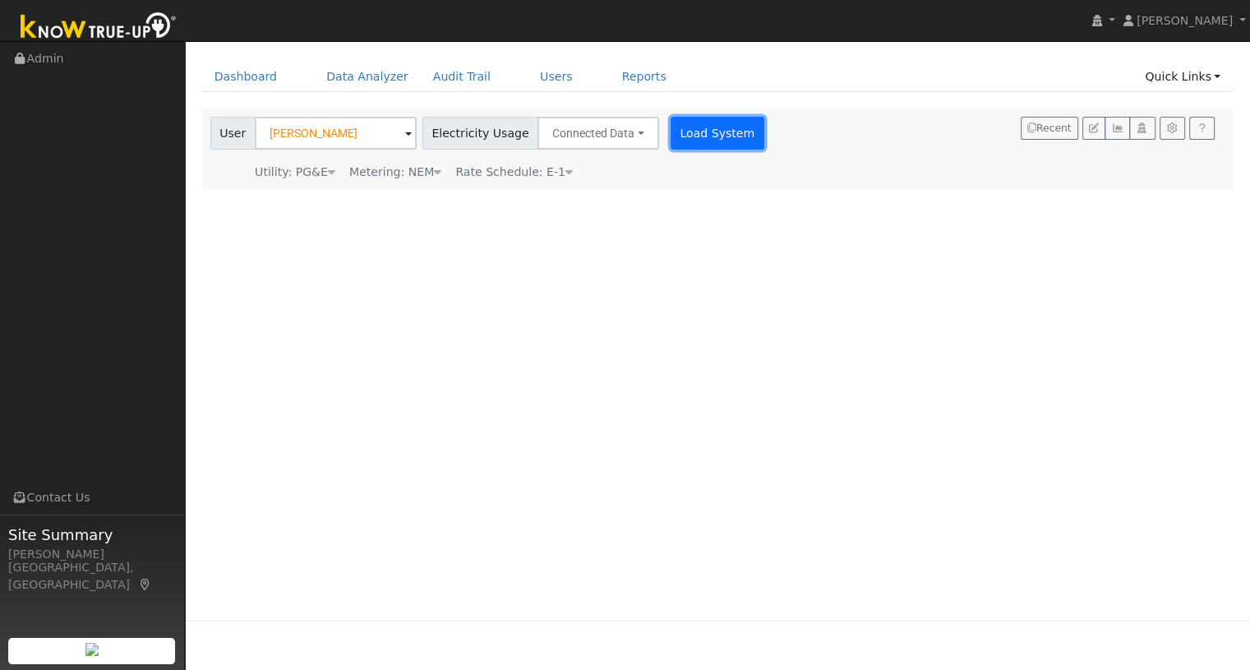
click at [715, 131] on button "Load System" at bounding box center [718, 133] width 94 height 33
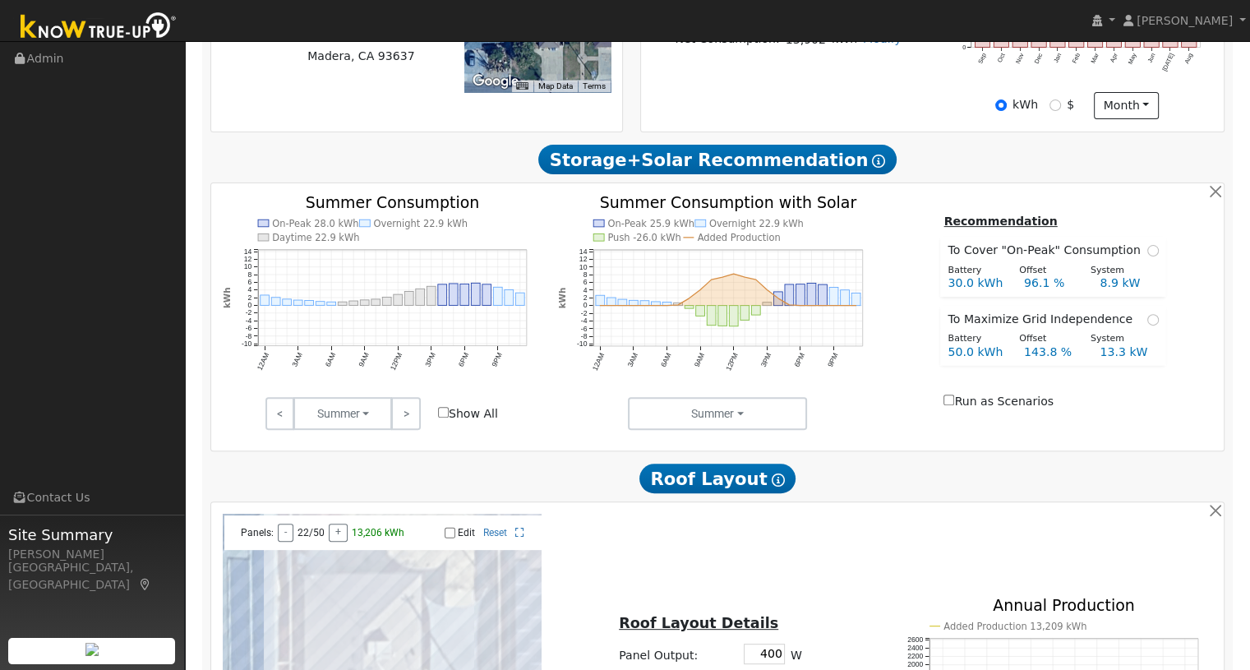
scroll to position [547, 0]
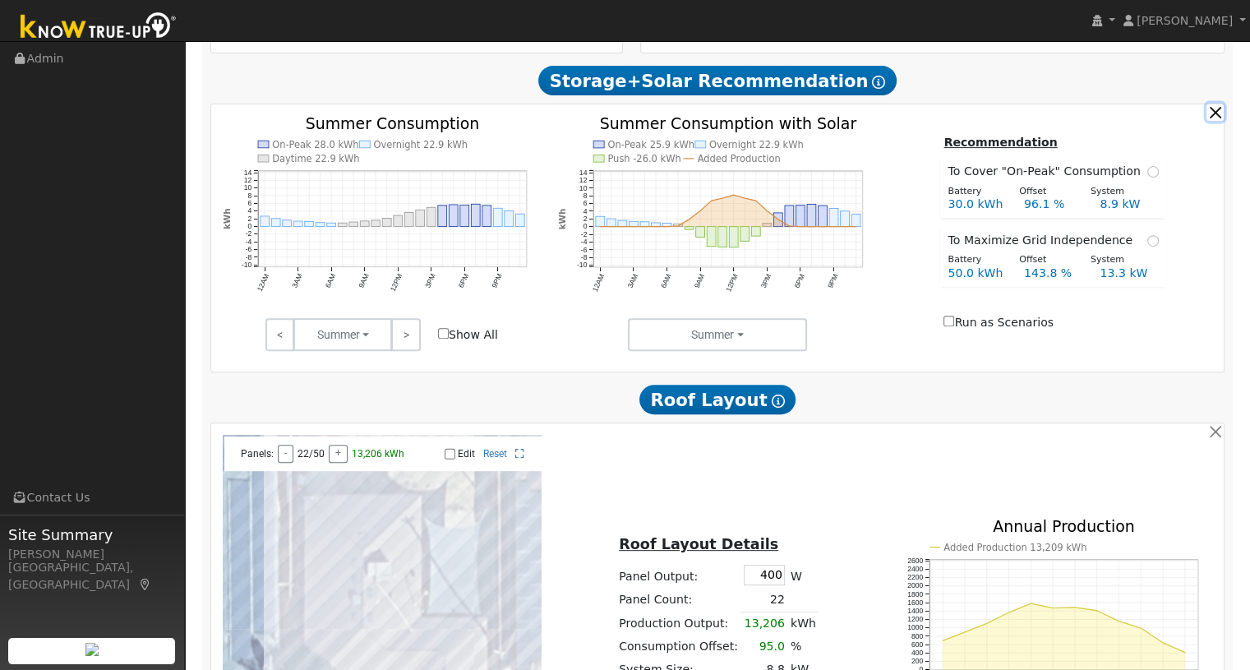
click at [1216, 121] on button "button" at bounding box center [1214, 112] width 17 height 17
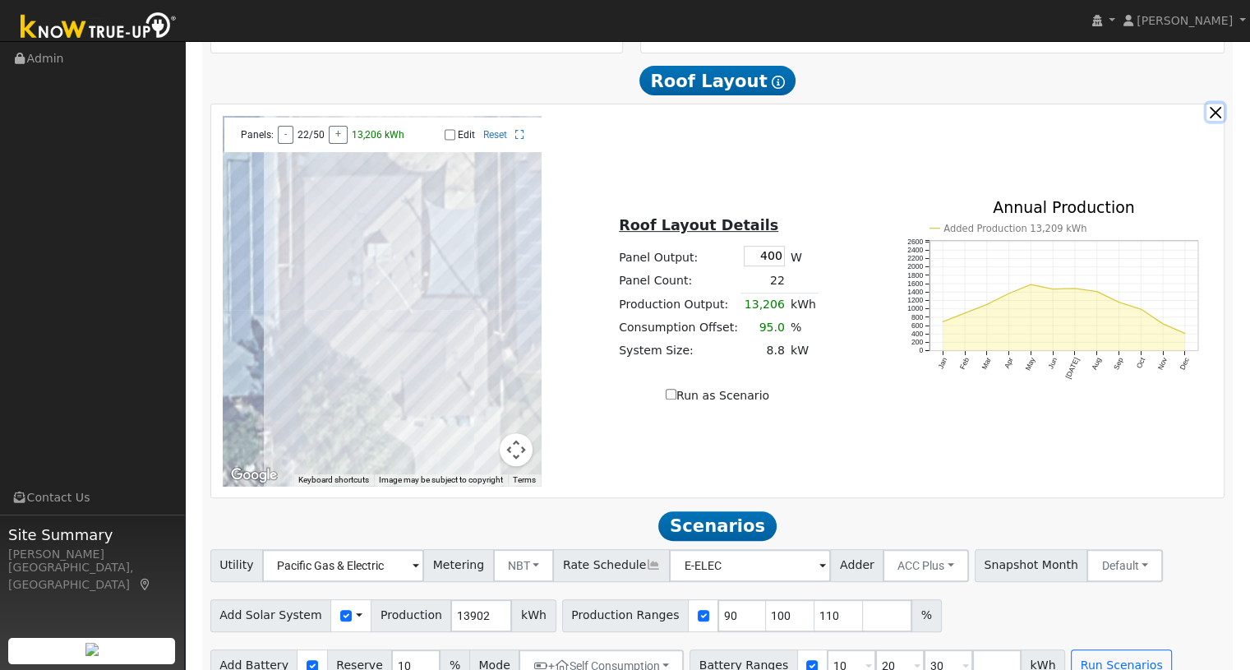
click at [1216, 121] on button "button" at bounding box center [1214, 112] width 17 height 17
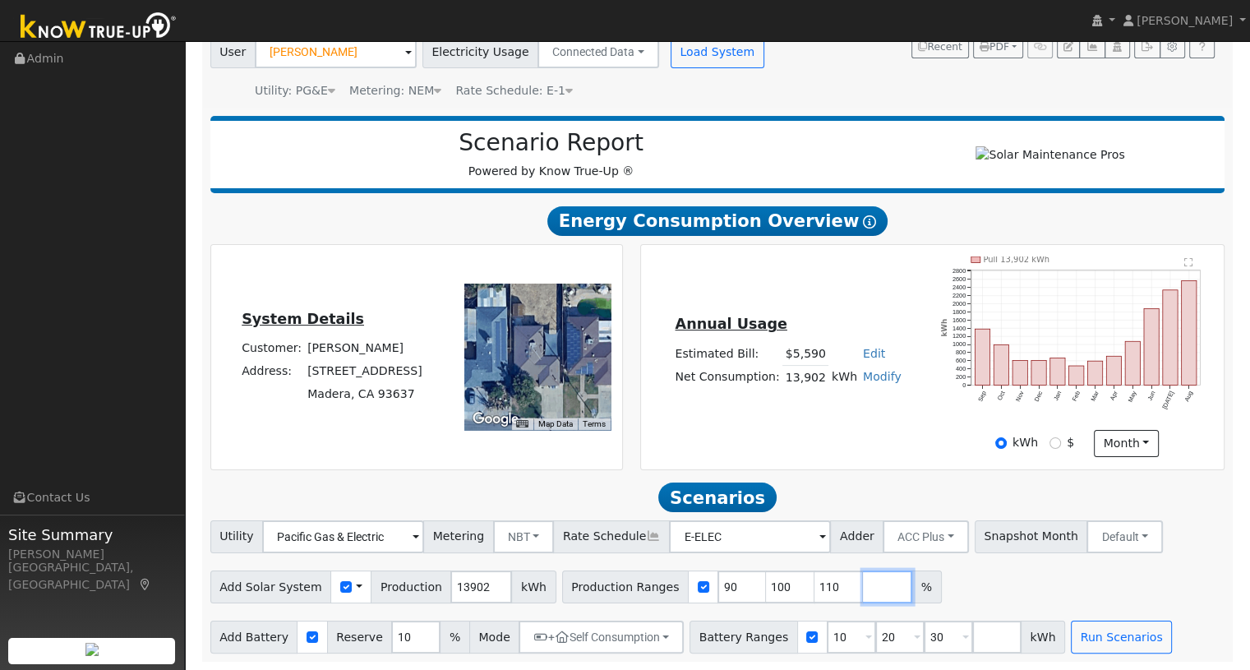
click at [863, 588] on input "number" at bounding box center [887, 586] width 49 height 33
type input "119"
drag, startPoint x: 704, startPoint y: 587, endPoint x: 677, endPoint y: 589, distance: 27.2
click at [677, 589] on div "Production Ranges 90 100 110 119 %" at bounding box center [776, 586] width 428 height 33
type input "100"
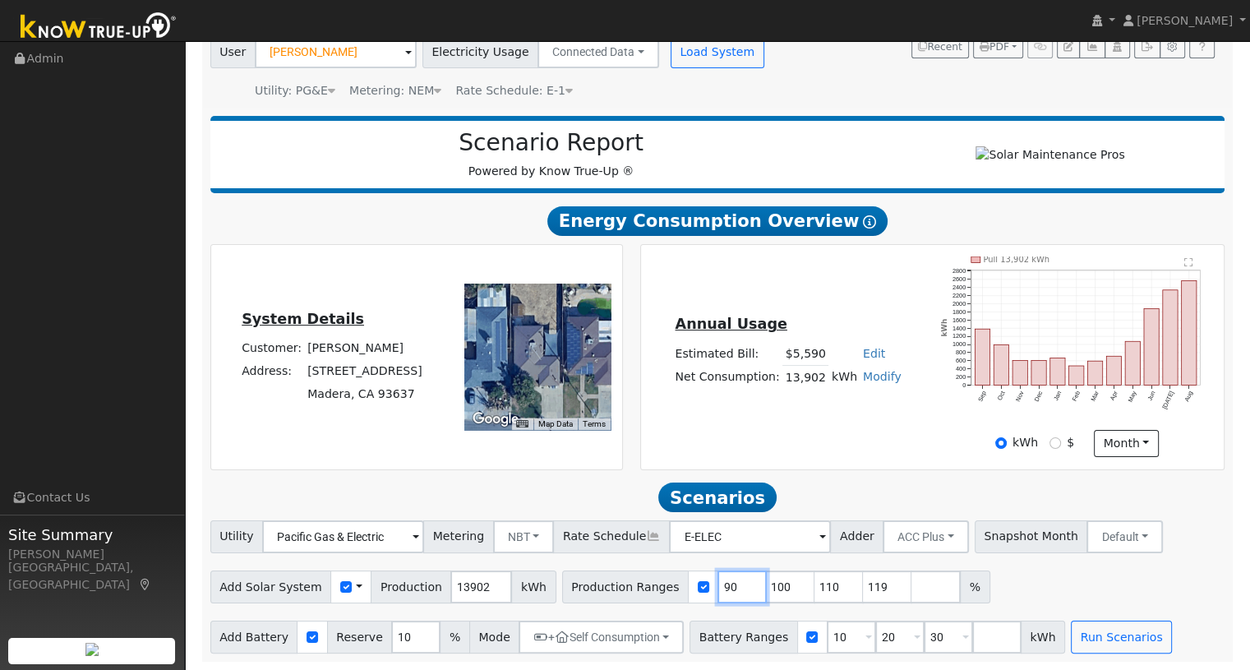
type input "110"
type input "119"
drag, startPoint x: 706, startPoint y: 588, endPoint x: 691, endPoint y: 588, distance: 14.8
click at [717, 588] on input "100" at bounding box center [741, 586] width 49 height 33
type input "110"
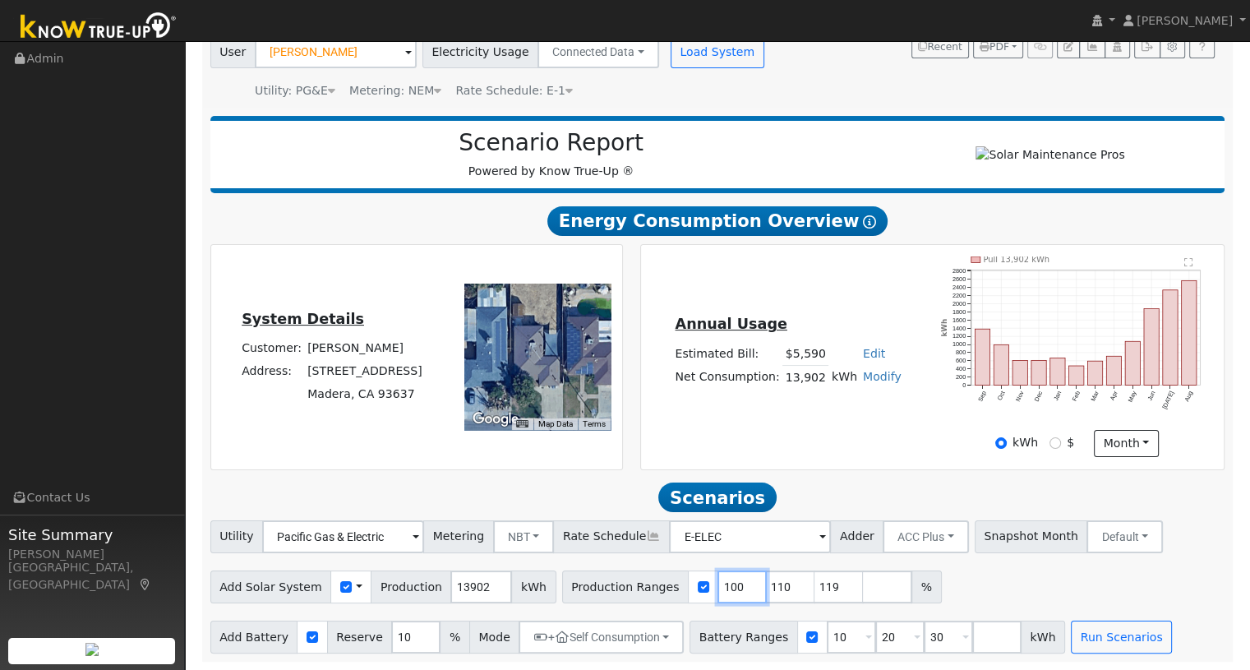
type input "119"
drag, startPoint x: 710, startPoint y: 586, endPoint x: 691, endPoint y: 585, distance: 18.9
click at [717, 585] on input "110" at bounding box center [741, 586] width 49 height 33
type input "119"
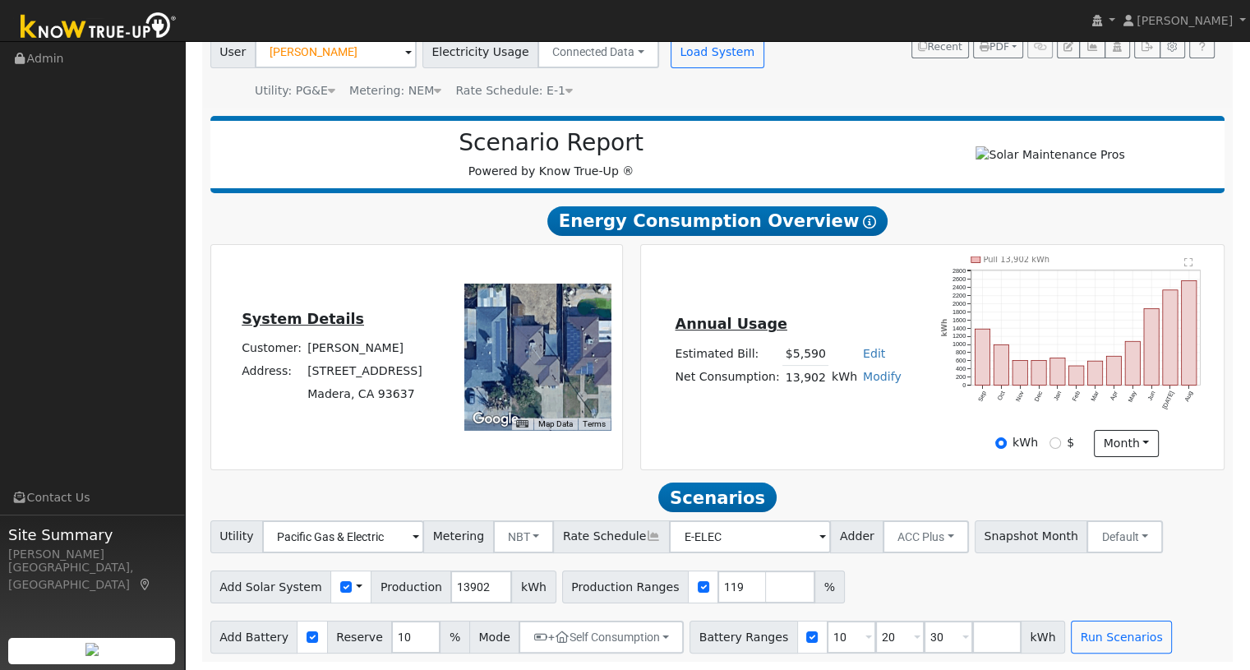
click at [832, 584] on div "Add Solar System Use CSV Data Production 13902 kWh Production Ranges 119 %" at bounding box center [717, 584] width 1021 height 39
drag, startPoint x: 818, startPoint y: 637, endPoint x: 799, endPoint y: 641, distance: 19.3
click at [827, 641] on input "10" at bounding box center [851, 636] width 49 height 33
type input "20"
type input "27"
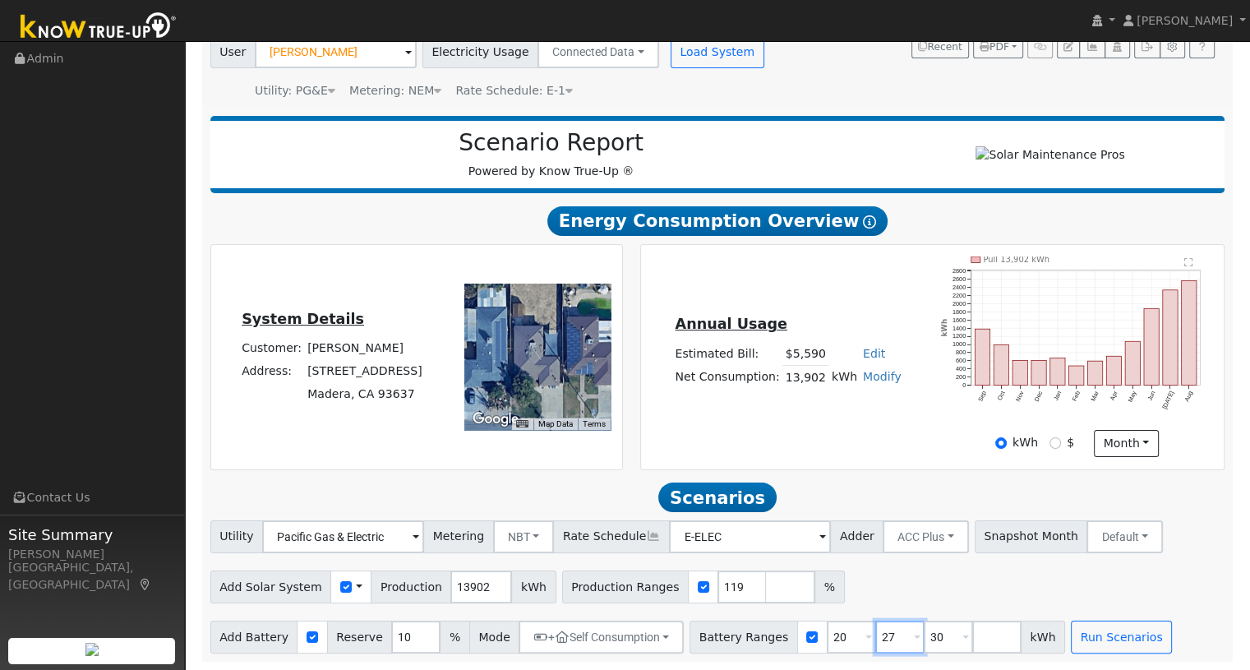
click at [875, 637] on input "27" at bounding box center [899, 636] width 49 height 33
click at [827, 643] on input "20" at bounding box center [851, 636] width 49 height 33
type input "27"
type input "30"
type input "27"
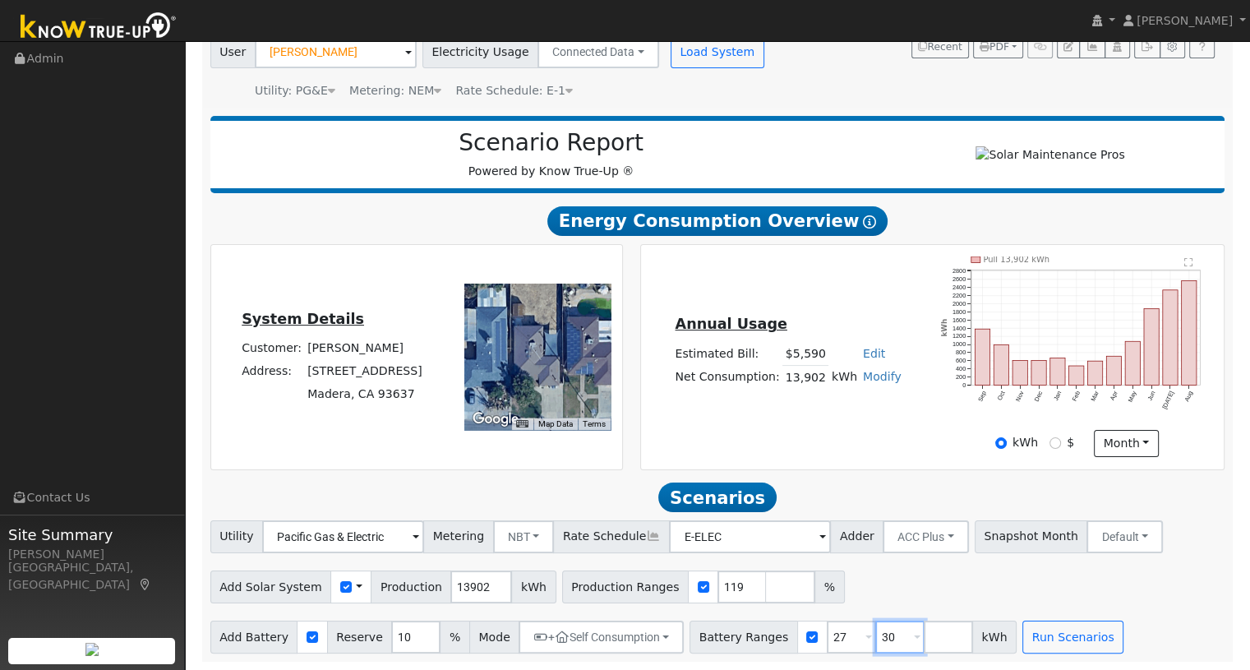
drag, startPoint x: 865, startPoint y: 640, endPoint x: 849, endPoint y: 639, distance: 15.6
click at [875, 639] on input "30" at bounding box center [899, 636] width 49 height 33
click at [881, 603] on div "Utility Pacific Gas & Electric Metering NBT NEM NBT Rate Schedule E-ELEC Adder …" at bounding box center [717, 586] width 1032 height 133
click at [983, 633] on button "Run Scenarios" at bounding box center [1024, 636] width 101 height 33
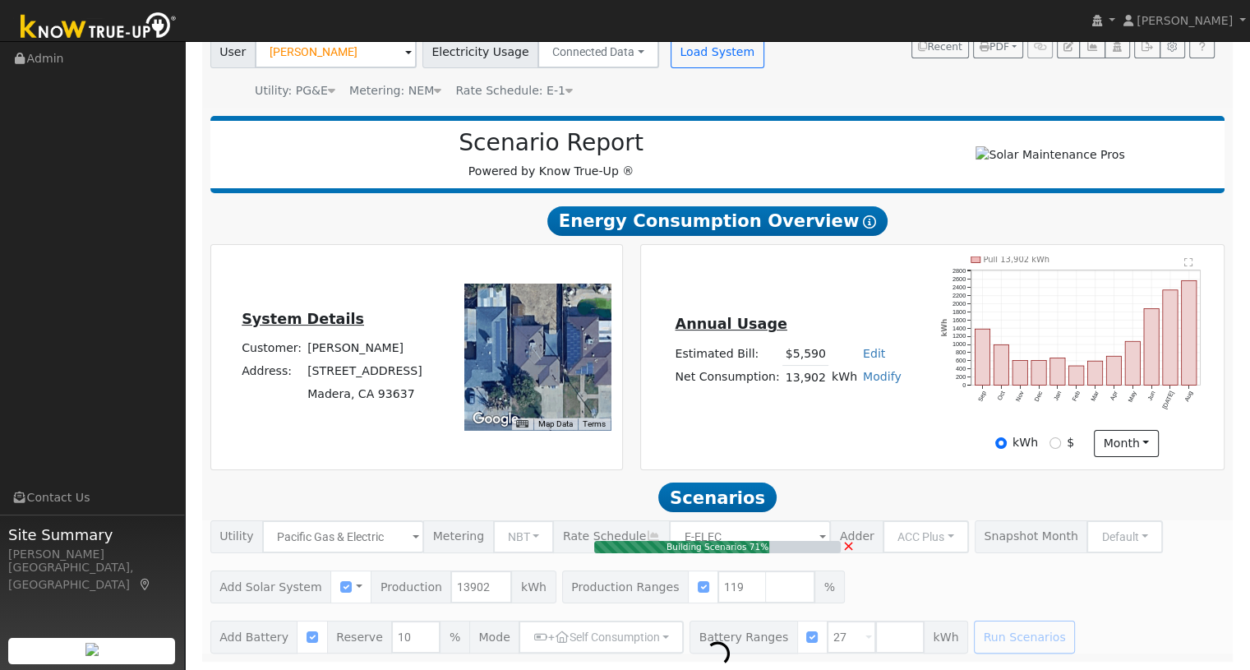
type input "$38,600"
type input "$37,400"
type input "$22,800"
type input "11.0"
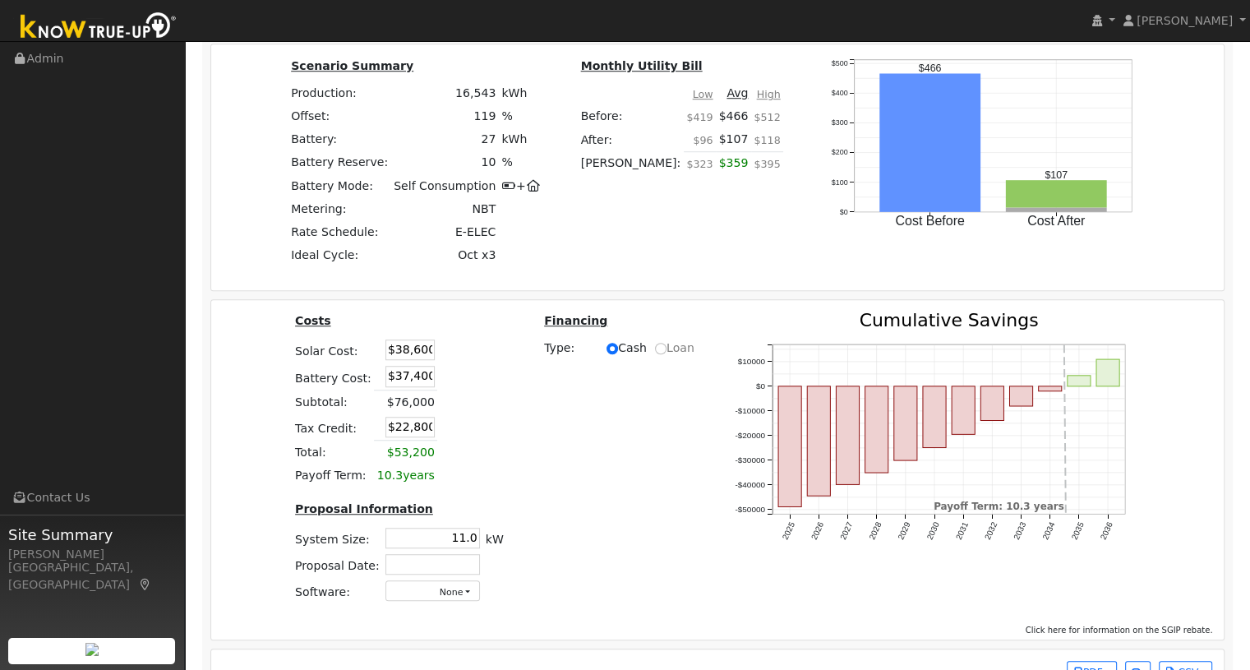
scroll to position [1226, 0]
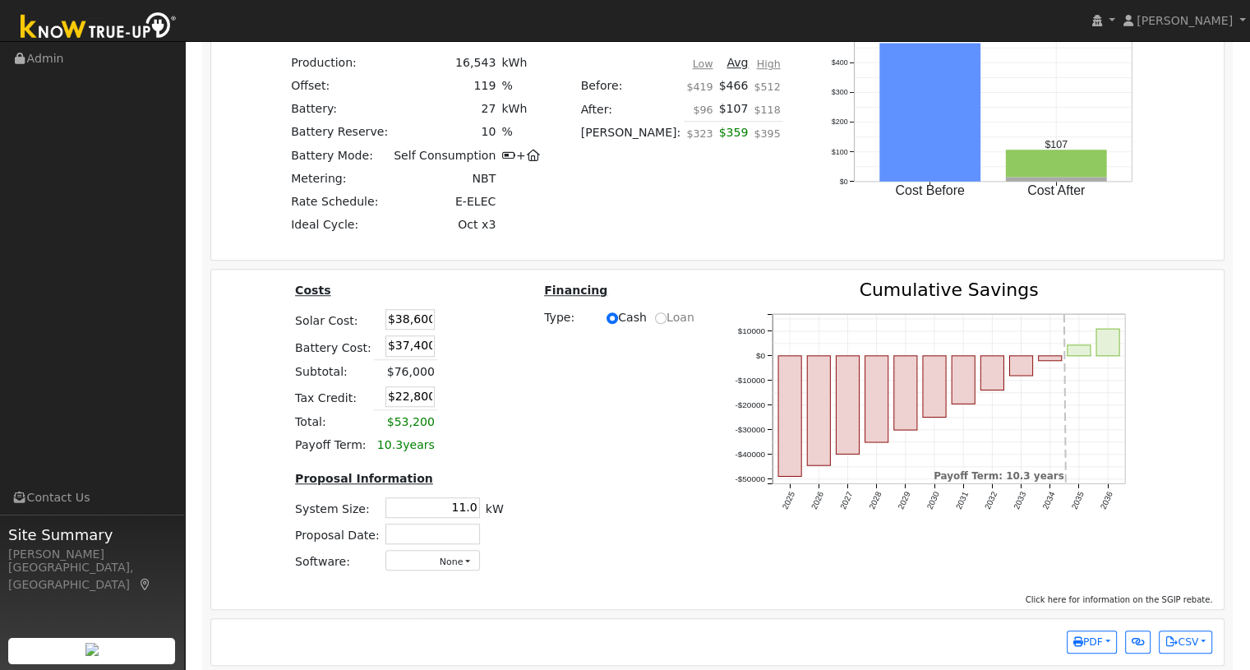
drag, startPoint x: 378, startPoint y: 353, endPoint x: 437, endPoint y: 351, distance: 59.2
click at [436, 349] on tr "Battery Cost: $37,400" at bounding box center [400, 346] width 214 height 27
type input "$37,400"
type input "$38,600"
type input "$0"
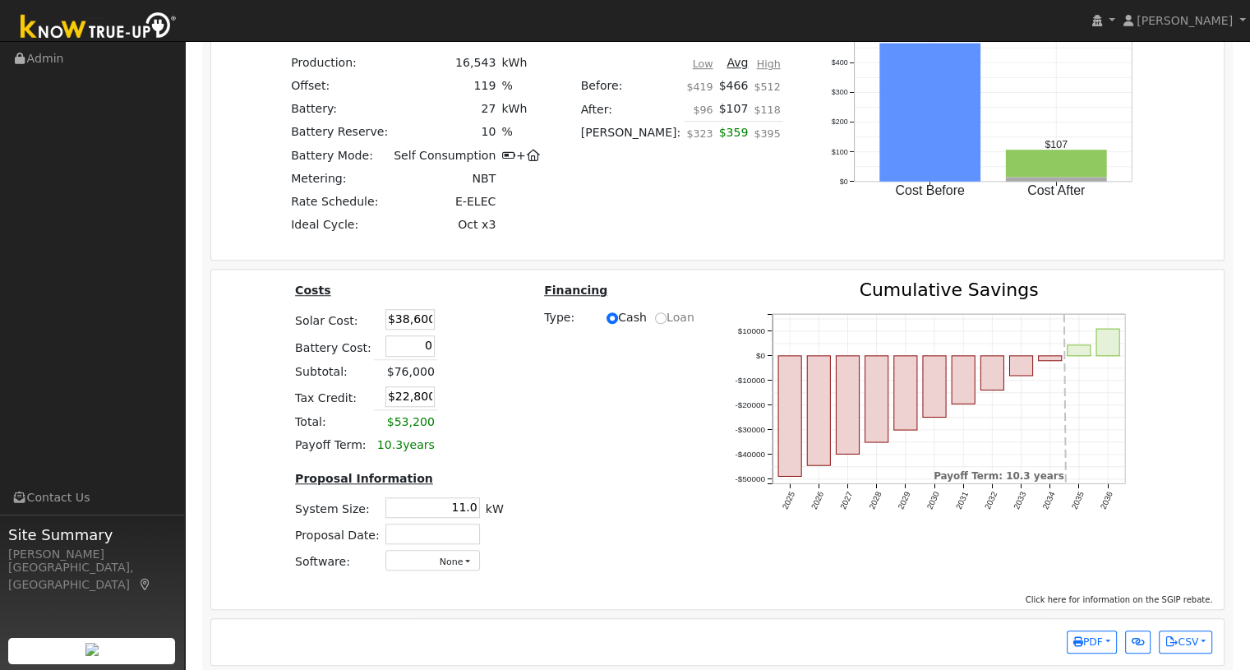
type input "$11,580"
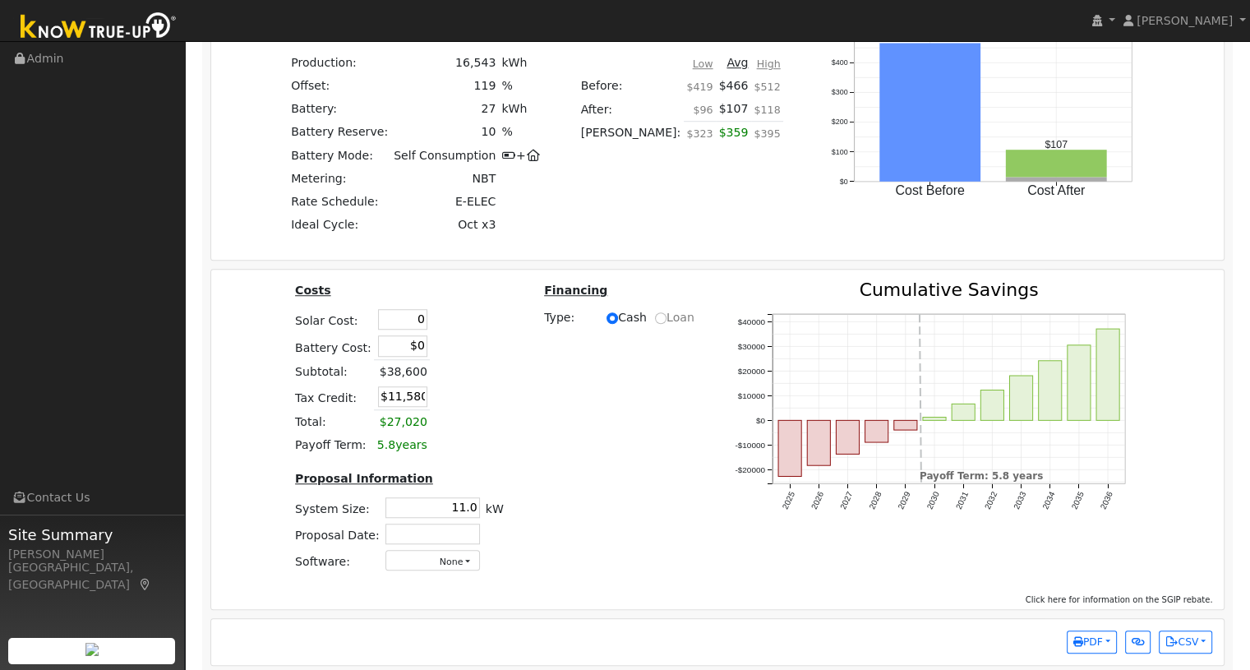
type input "$0"
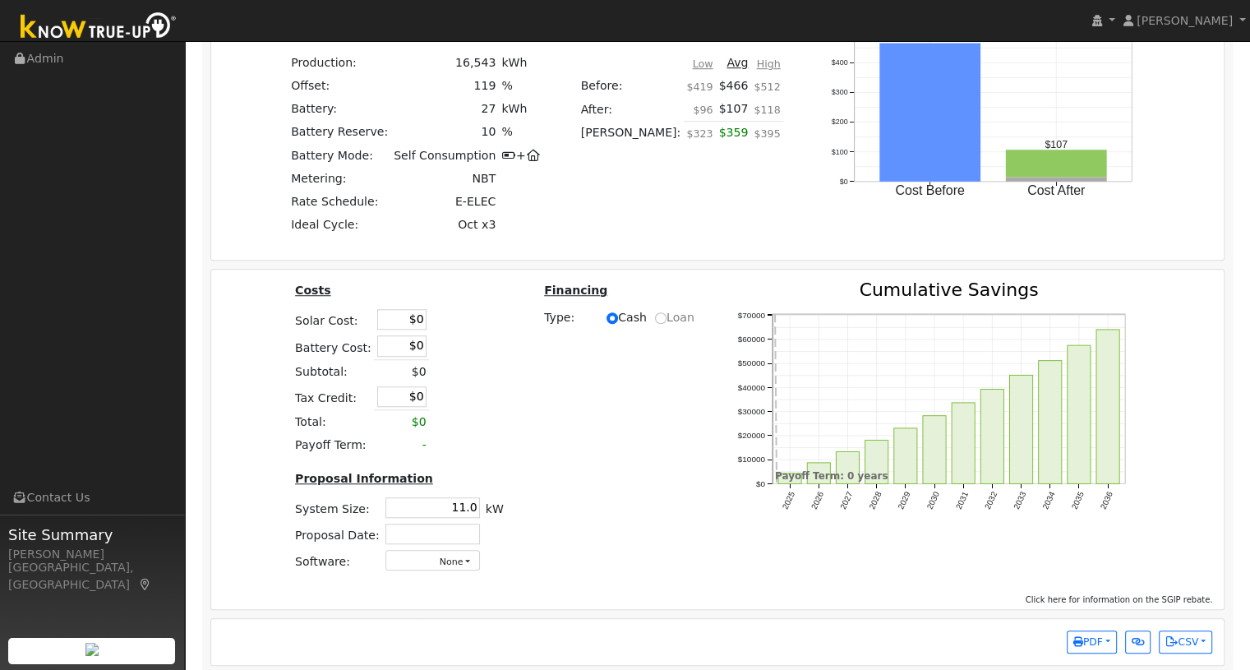
click at [659, 474] on div "Costs Solar Cost: $0 Battery Cost: $0 Subtotal: $0 Tax Credit: $0 Total: $0 Pay…" at bounding box center [717, 433] width 1025 height 304
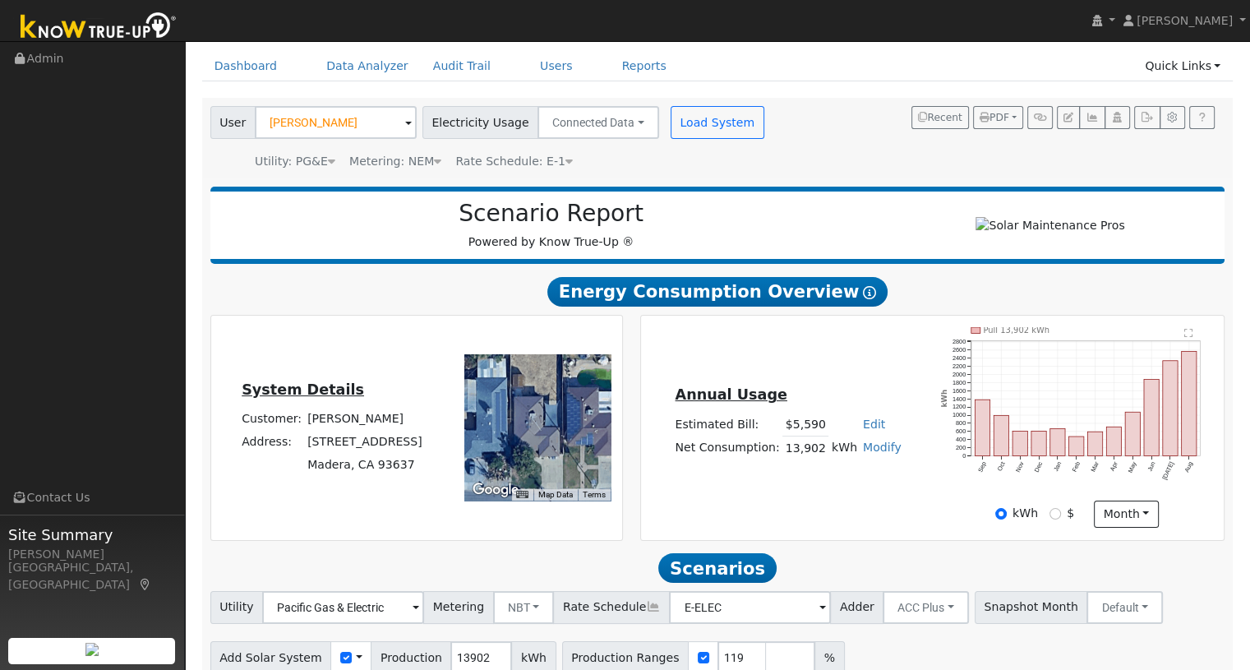
scroll to position [0, 0]
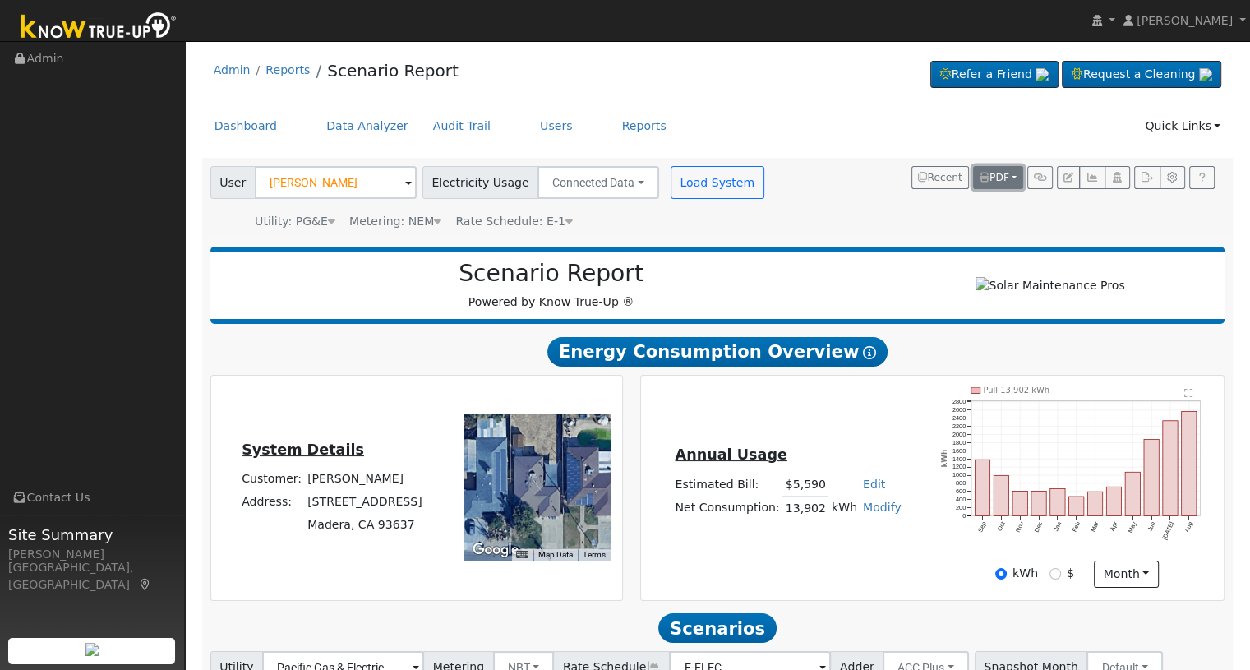
click at [989, 179] on icon "button" at bounding box center [985, 178] width 10 height 10
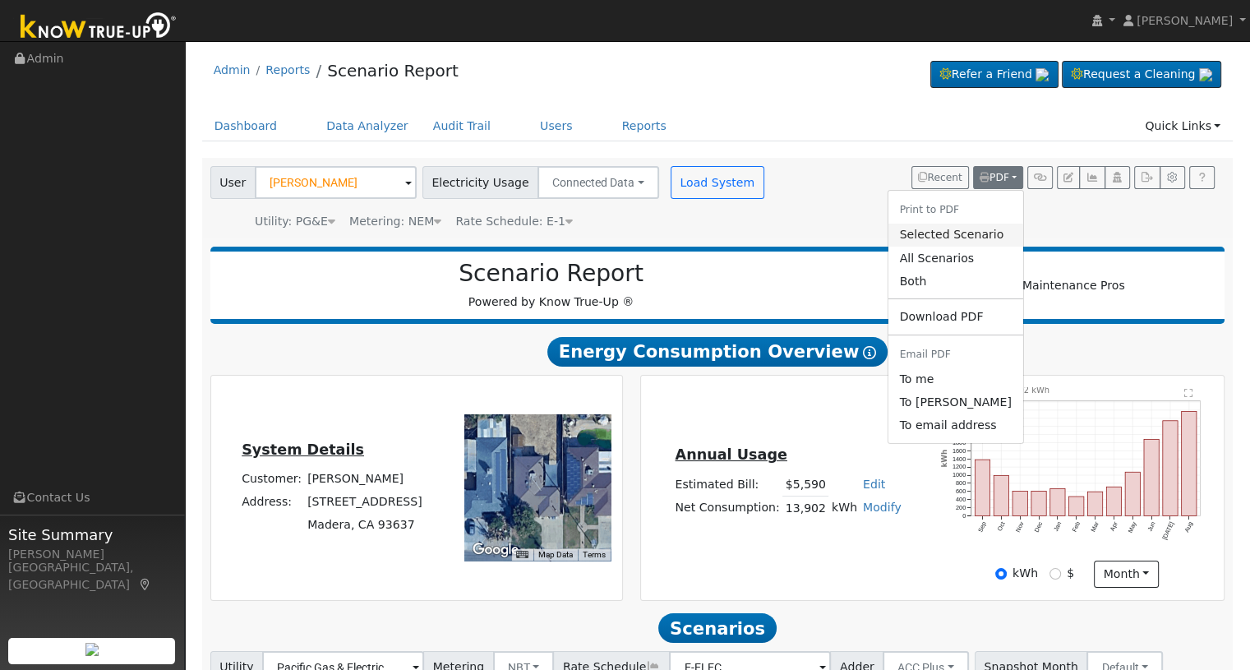
click at [966, 236] on link "Selected Scenario" at bounding box center [955, 235] width 135 height 23
